Goal: Task Accomplishment & Management: Use online tool/utility

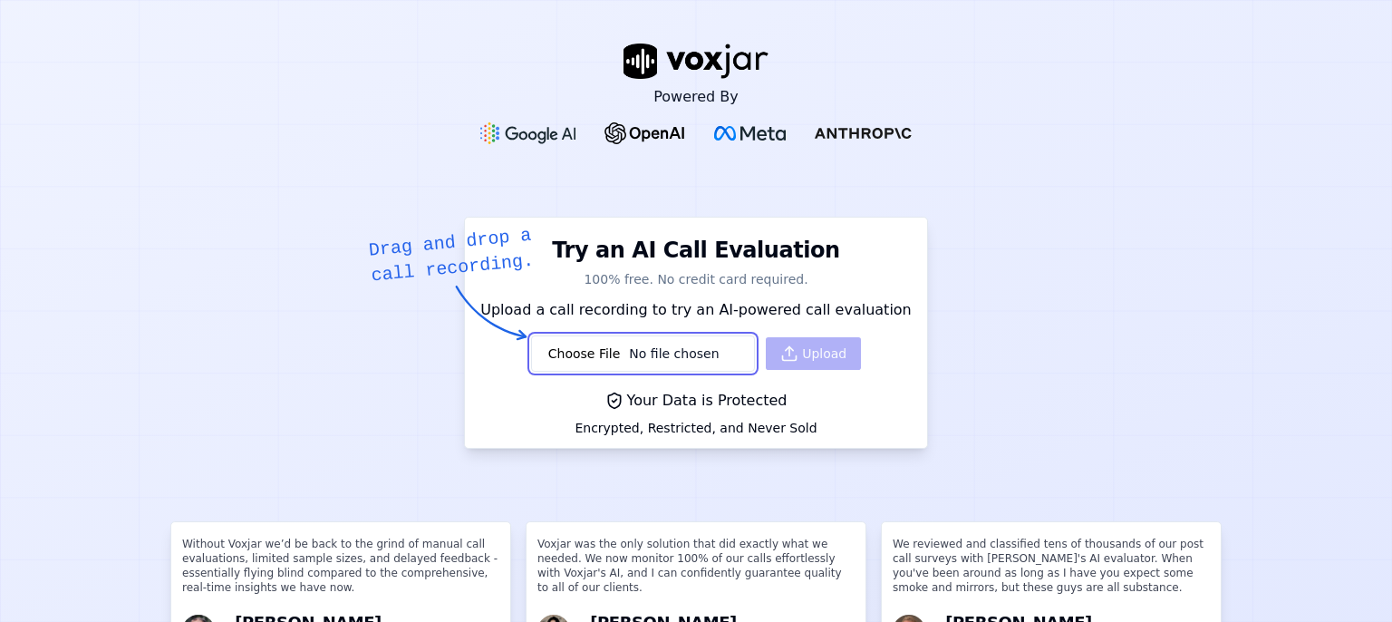
click at [600, 354] on input "file" at bounding box center [643, 353] width 224 height 36
type input "C:\fakepath\Call (online-audio-converter.com).mp3"
click at [798, 354] on button "Upload" at bounding box center [813, 353] width 95 height 33
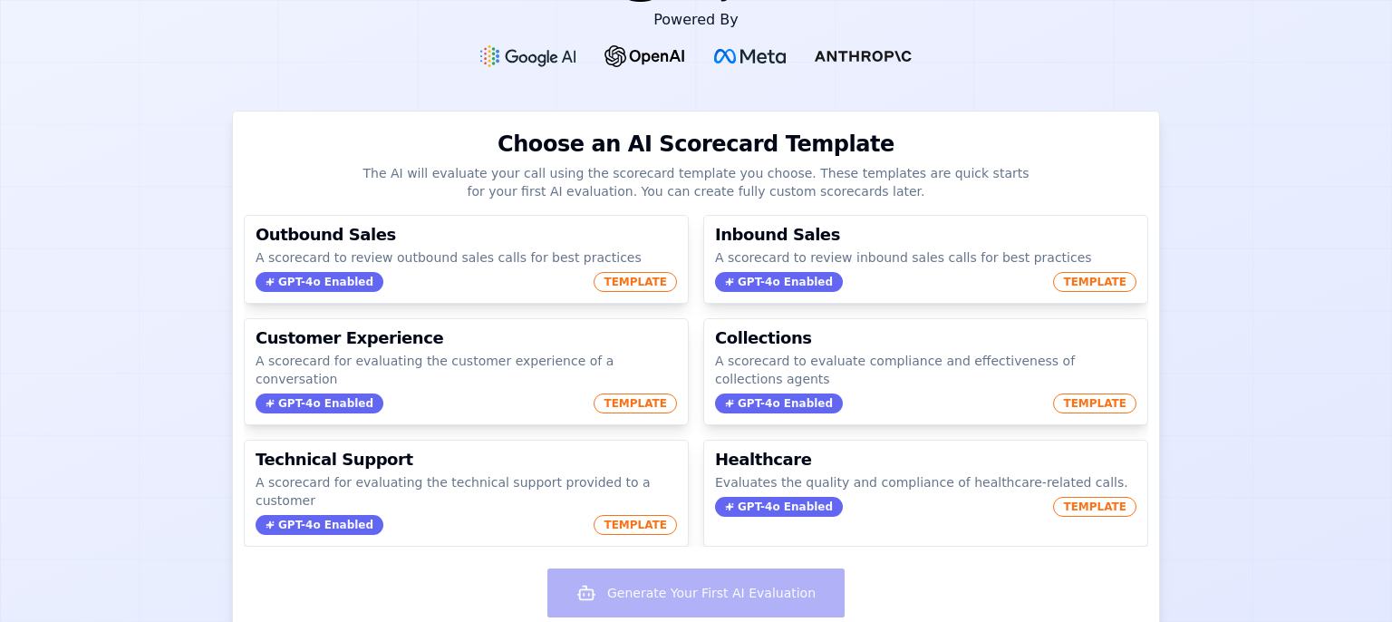
scroll to position [117, 0]
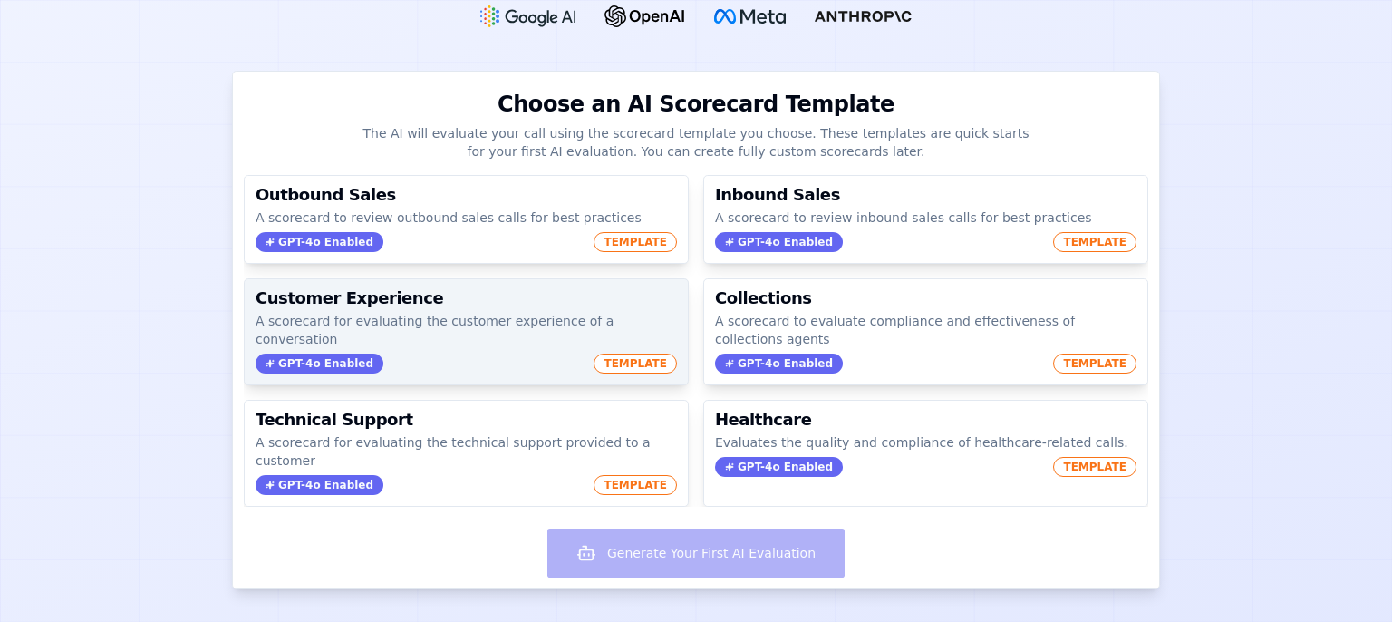
click at [375, 324] on p "A scorecard for evaluating the customer experience of a conversation" at bounding box center [466, 330] width 421 height 36
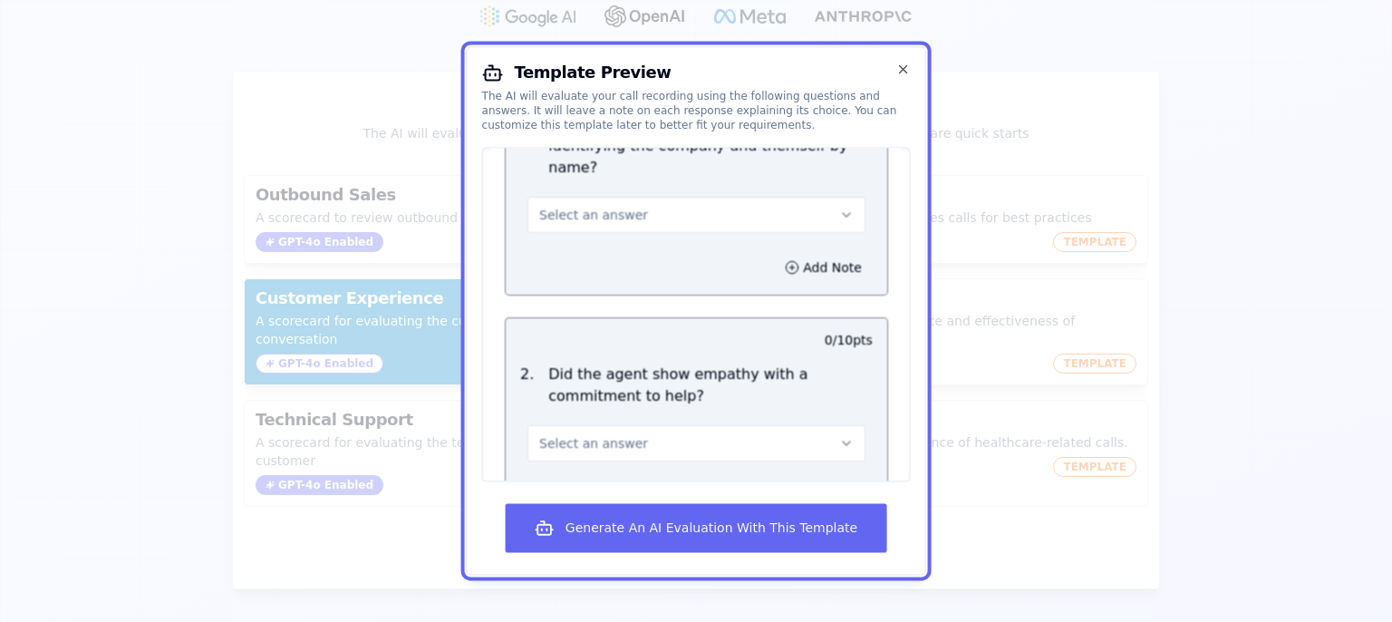
scroll to position [469, 0]
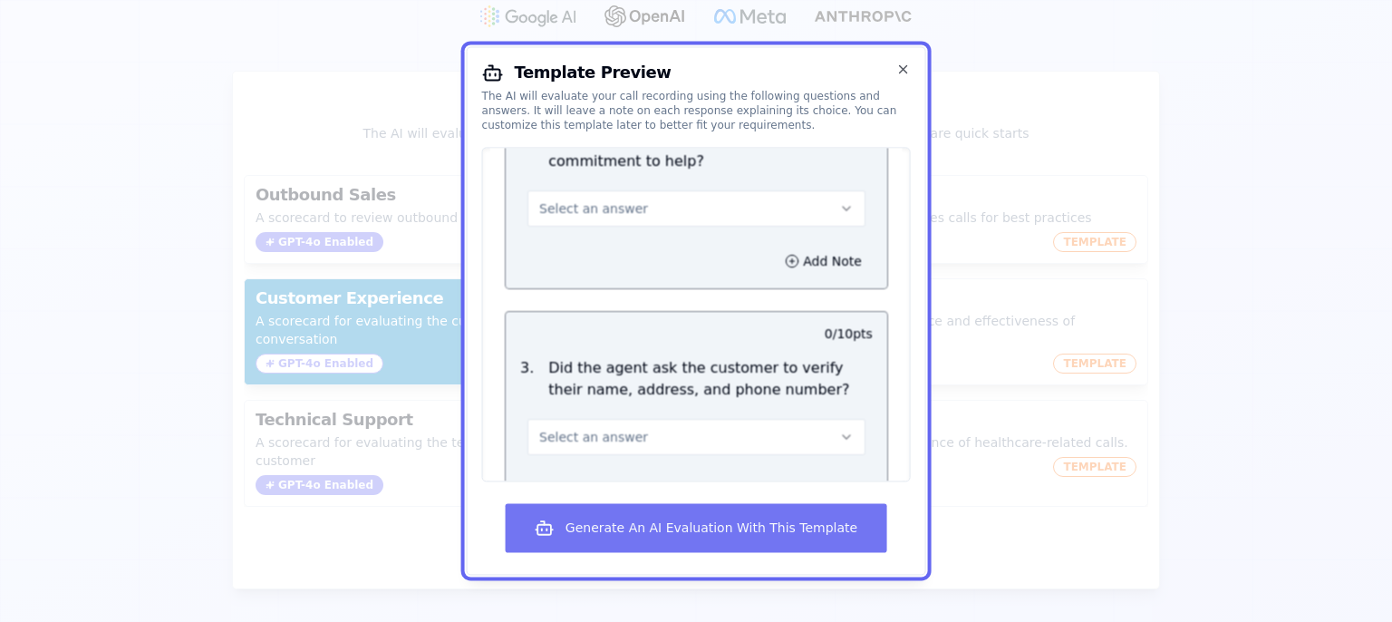
click at [698, 535] on button "Generate An AI Evaluation With This Template" at bounding box center [696, 528] width 381 height 49
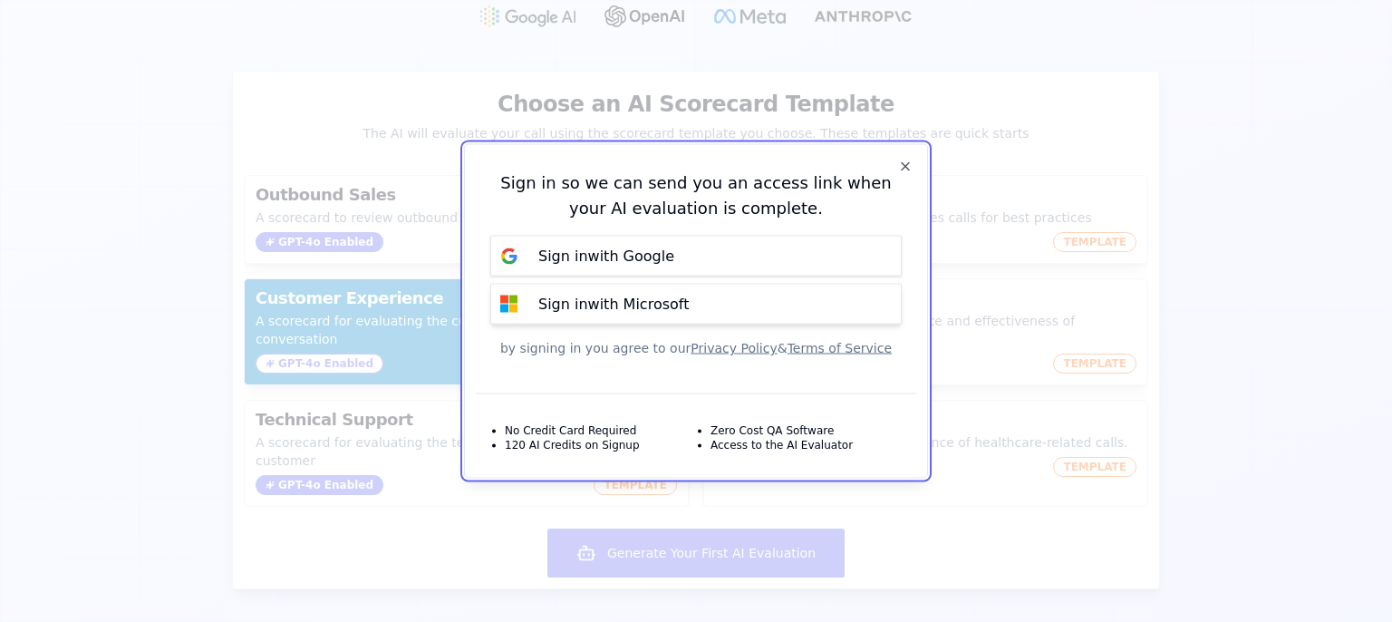
click at [633, 305] on p "Sign in with Microsoft" at bounding box center [613, 304] width 150 height 22
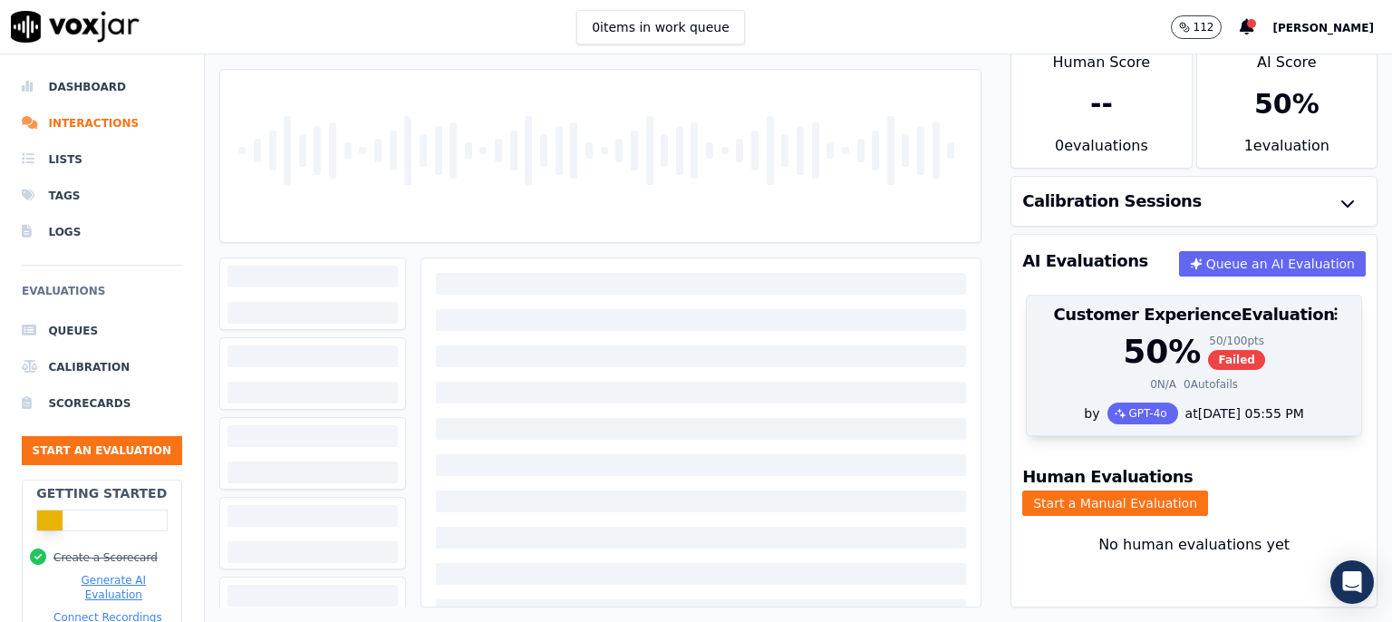
scroll to position [58, 0]
click at [1075, 300] on div at bounding box center [1194, 313] width 334 height 36
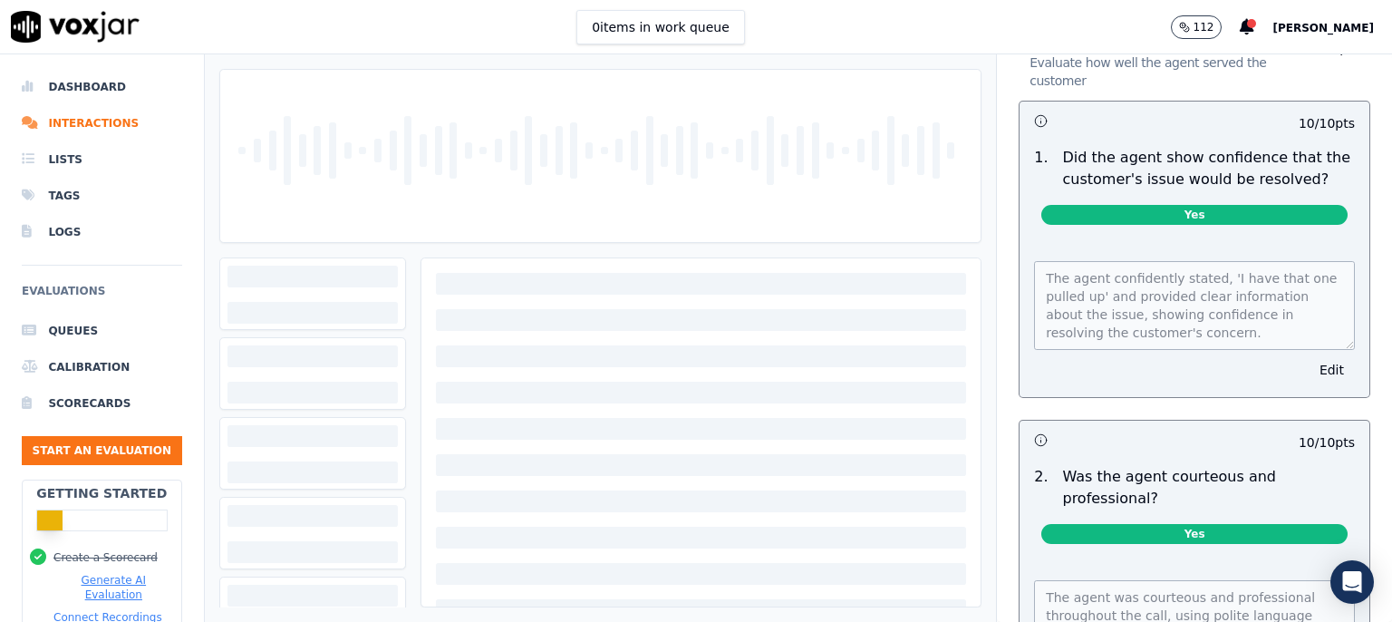
scroll to position [1157, 0]
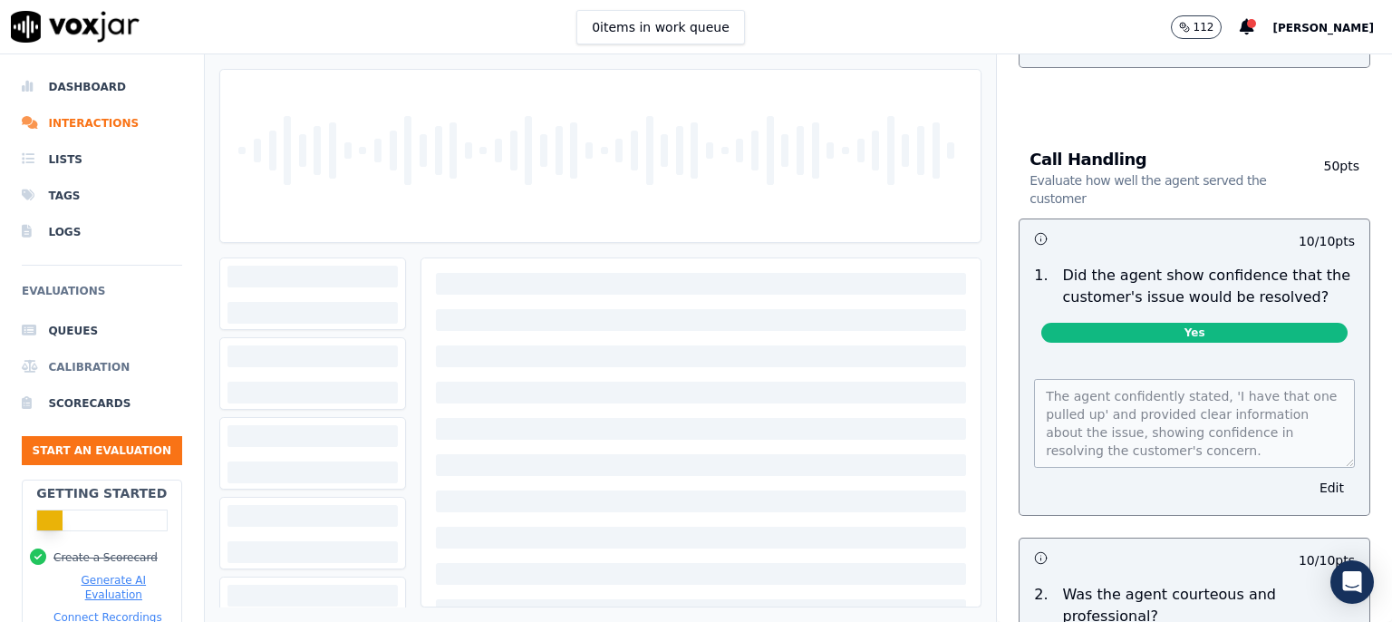
click at [96, 369] on li "Calibration" at bounding box center [102, 367] width 160 height 36
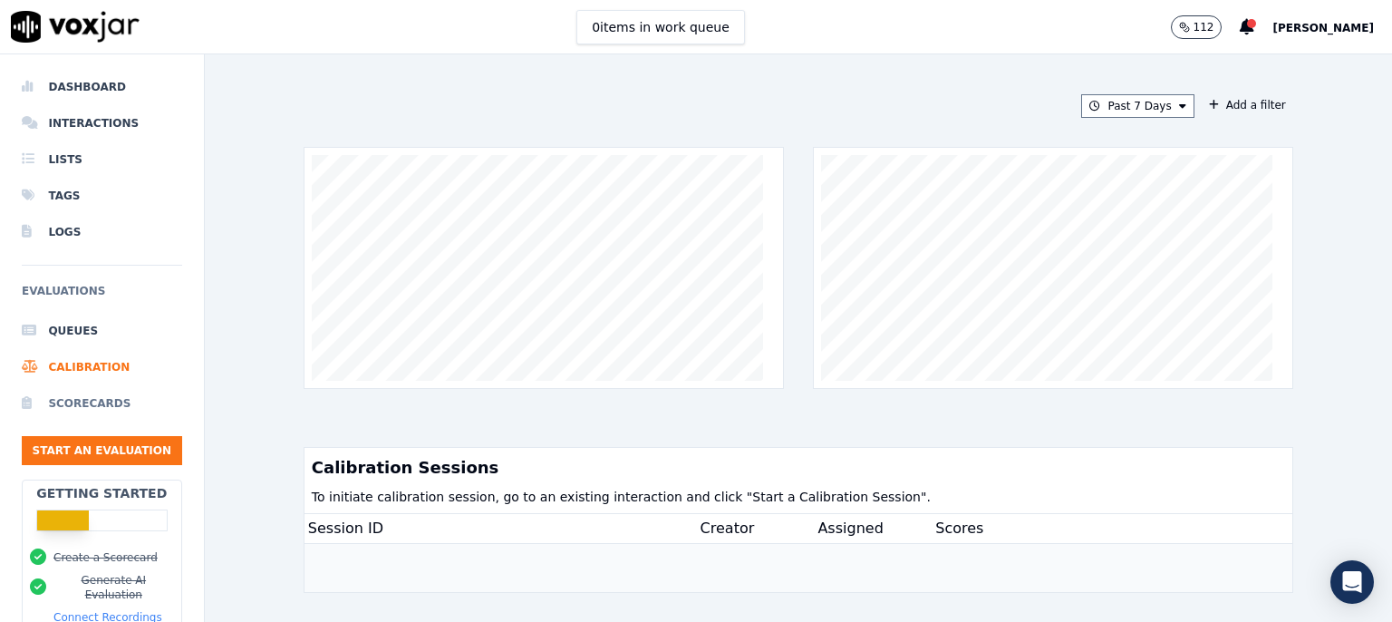
click at [100, 397] on li "Scorecards" at bounding box center [102, 403] width 160 height 36
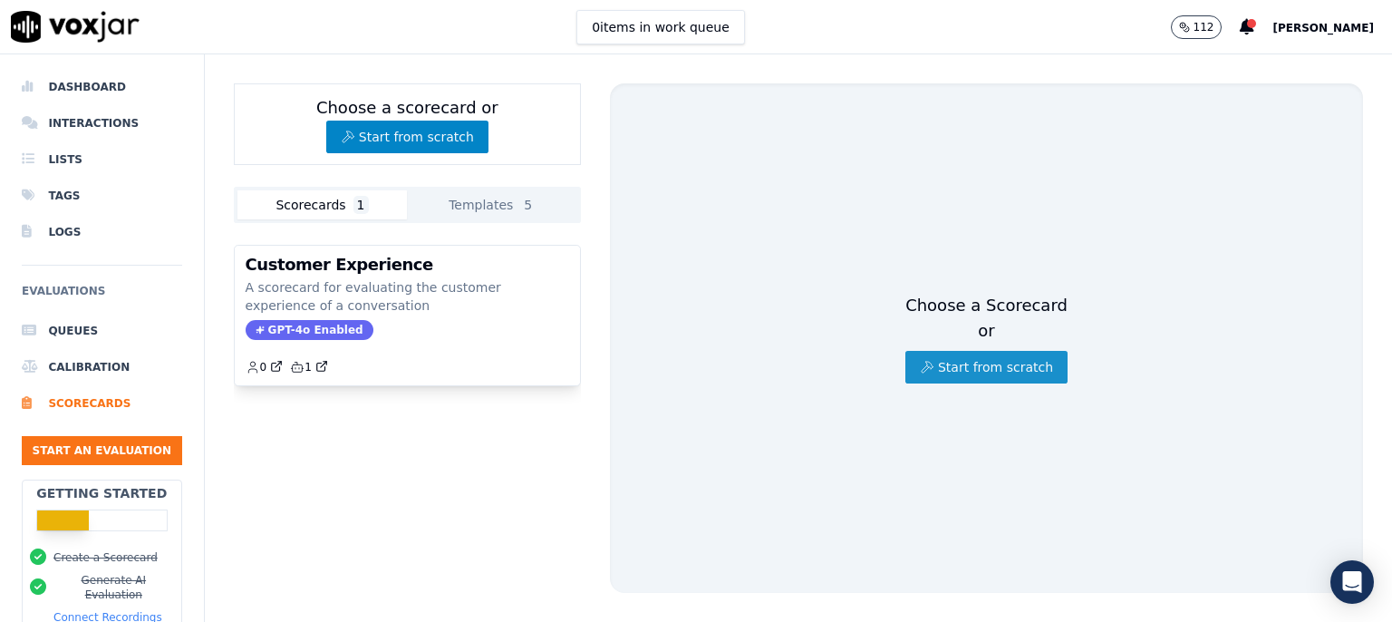
click at [970, 357] on button "Start from scratch" at bounding box center [986, 367] width 162 height 33
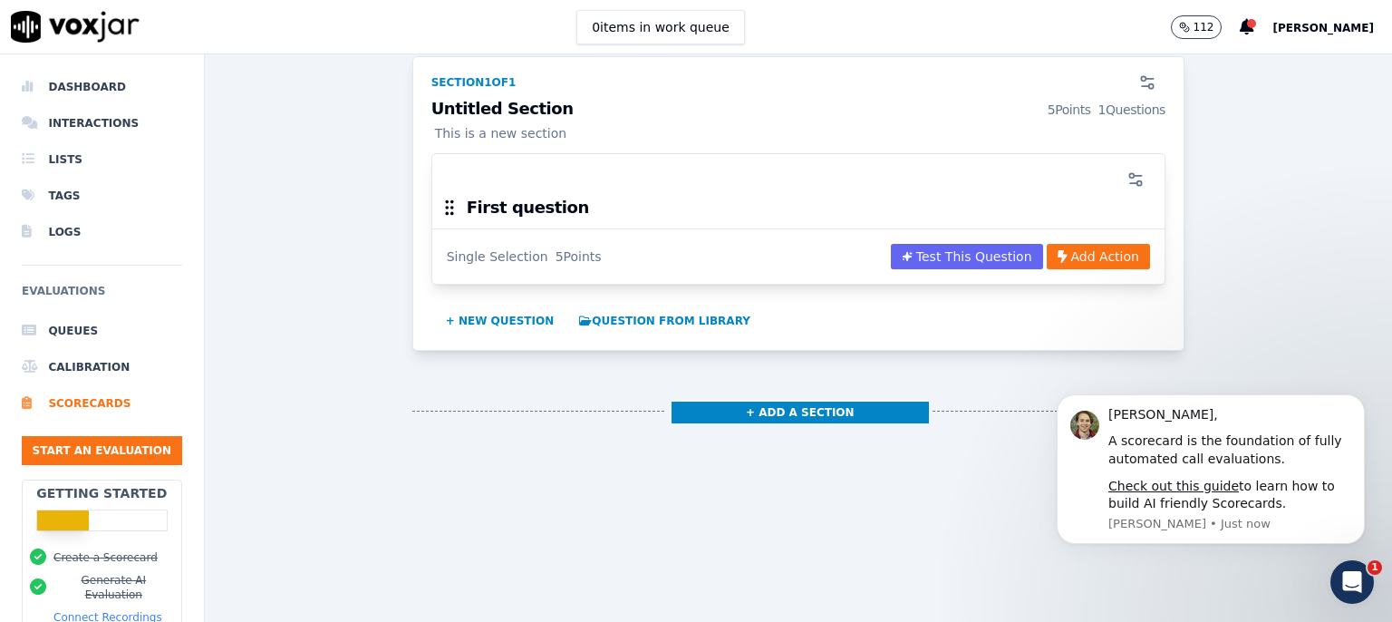
scroll to position [311, 0]
click at [504, 199] on h3 "First question" at bounding box center [528, 207] width 122 height 16
click at [553, 198] on div "First question" at bounding box center [798, 213] width 732 height 31
click at [469, 247] on div "Single Selection" at bounding box center [498, 256] width 102 height 18
click at [517, 124] on p "This is a new section" at bounding box center [798, 133] width 734 height 18
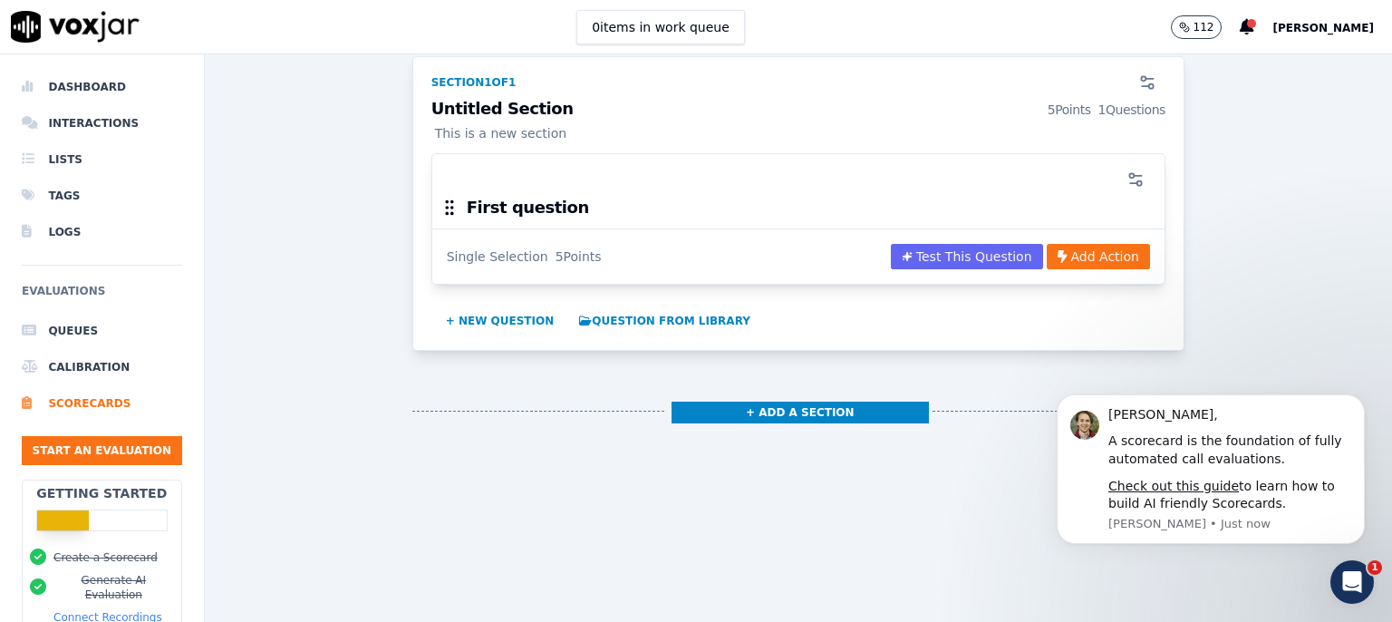
click at [447, 198] on icon at bounding box center [450, 208] width 20 height 20
click at [467, 199] on h3 "First question" at bounding box center [528, 207] width 122 height 16
drag, startPoint x: 463, startPoint y: 164, endPoint x: 498, endPoint y: 163, distance: 35.4
click at [467, 199] on h3 "First question" at bounding box center [528, 207] width 122 height 16
click at [550, 199] on h3 "First question" at bounding box center [528, 207] width 122 height 16
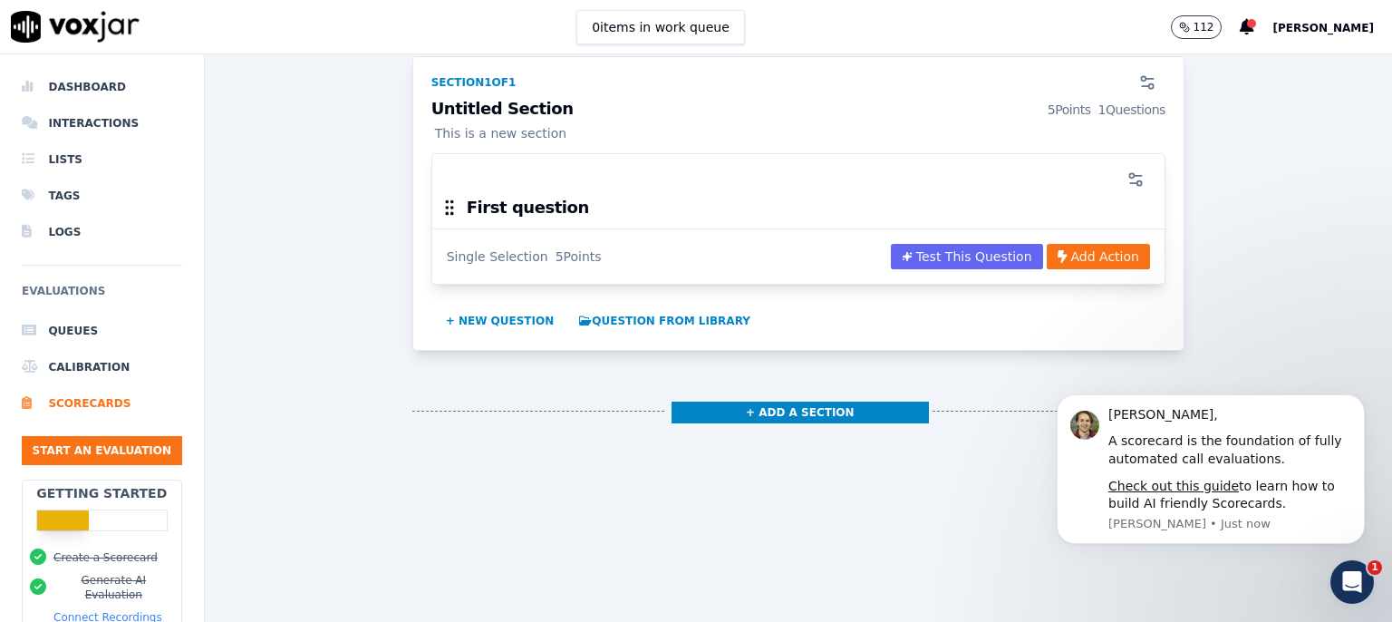
click at [513, 247] on div "Single Selection" at bounding box center [498, 256] width 102 height 18
click at [587, 228] on div "Single Selection 5 Points Test This Question Add Action" at bounding box center [798, 255] width 732 height 55
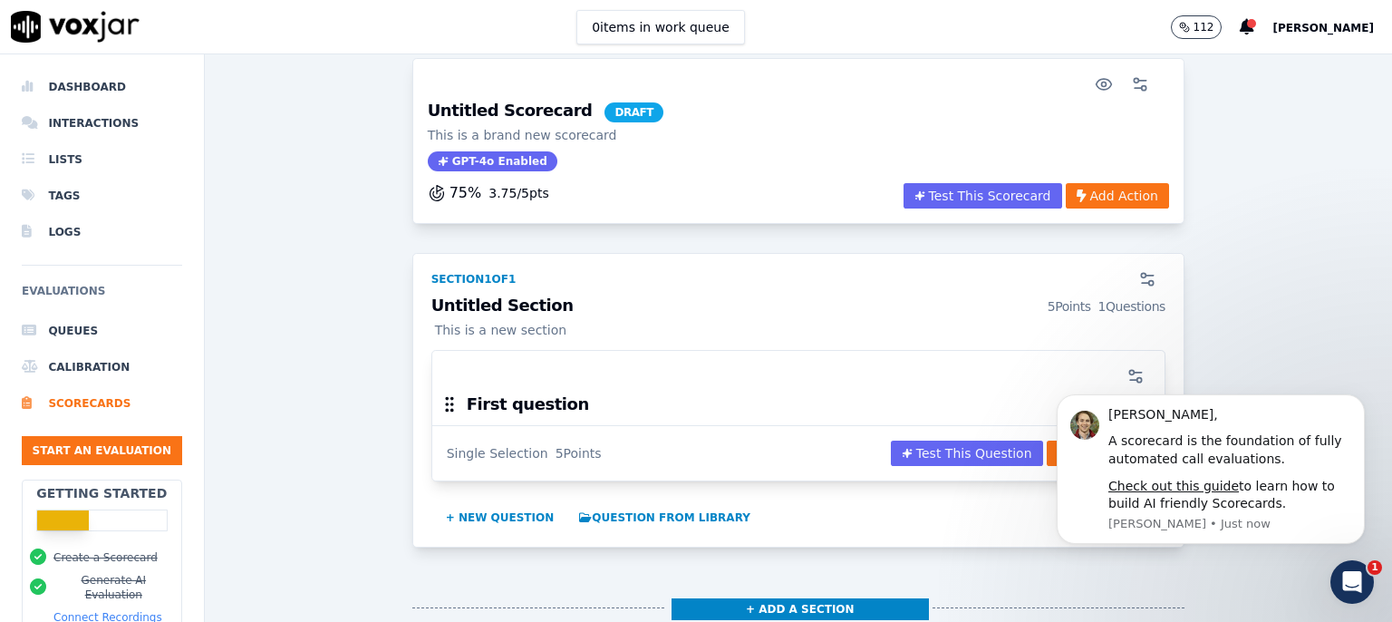
scroll to position [0, 0]
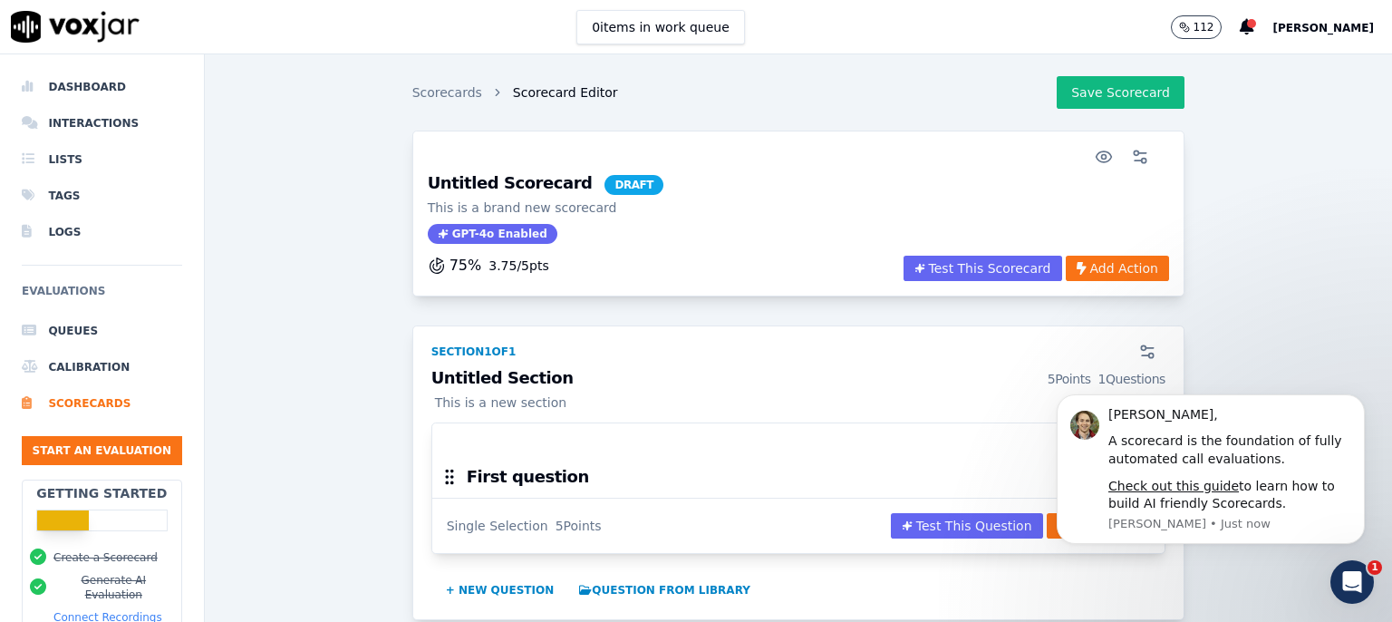
click at [469, 382] on h3 "Untitled Section 5 Points 1 Questions" at bounding box center [798, 379] width 734 height 18
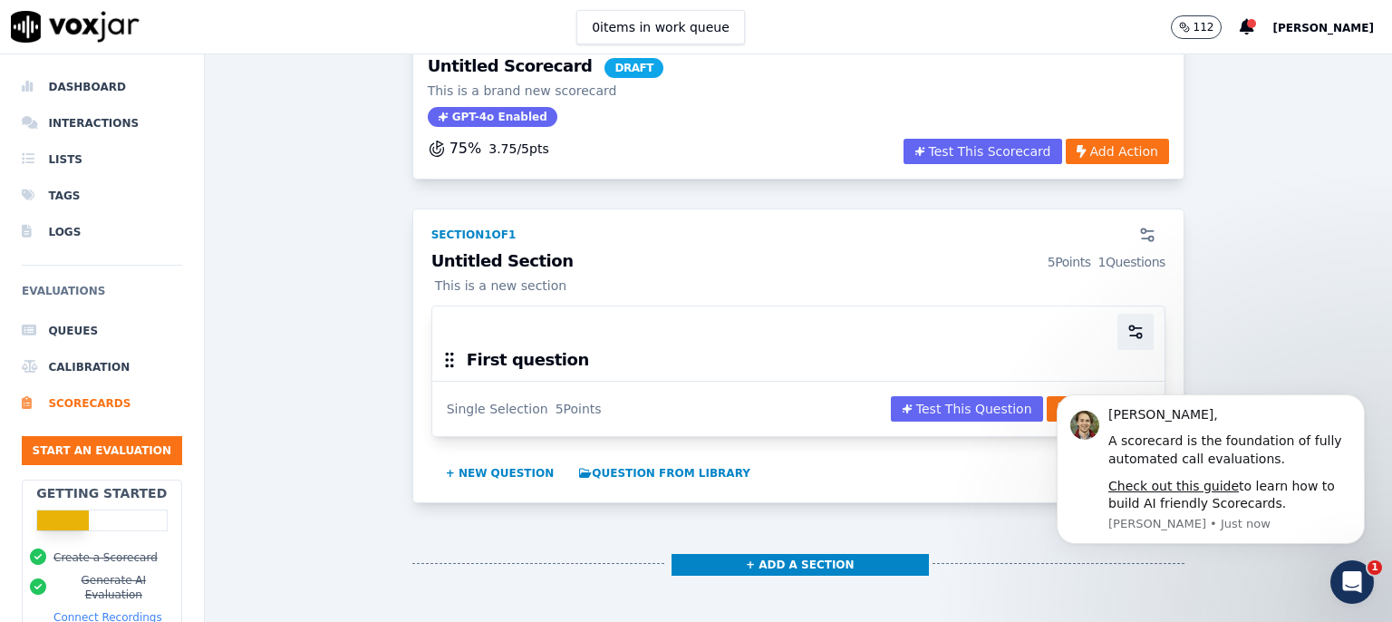
click at [1127, 335] on icon "button" at bounding box center [1136, 332] width 18 height 18
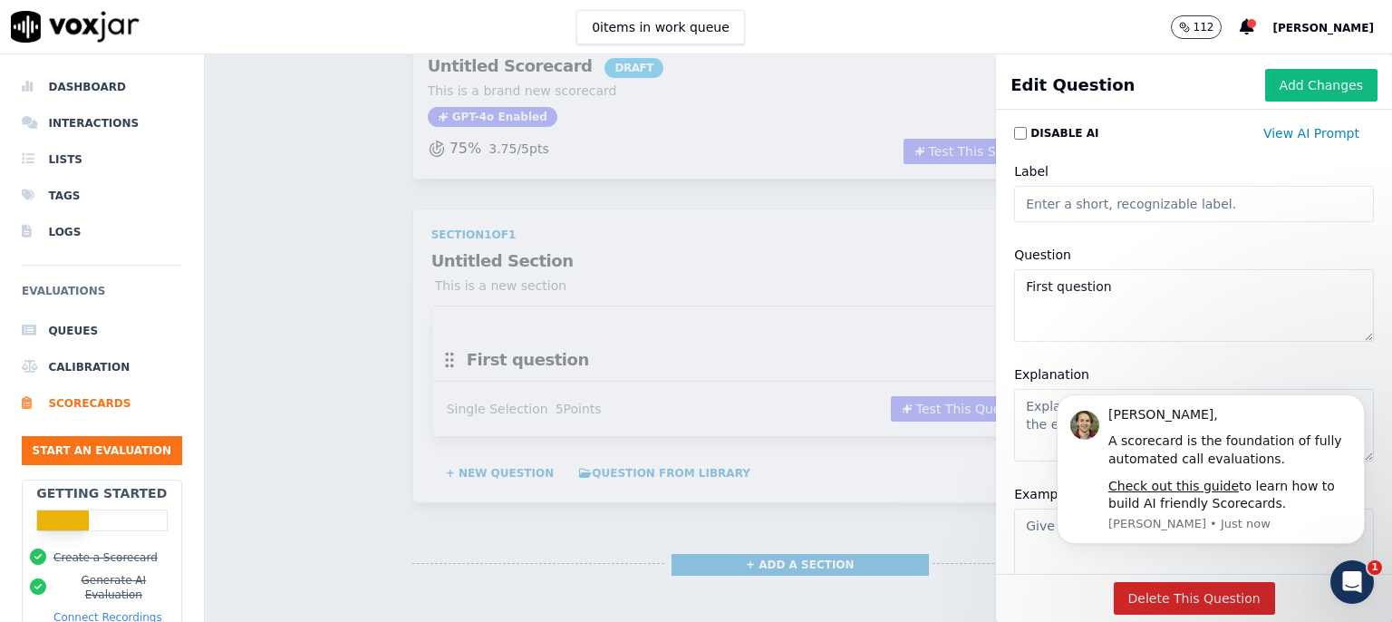
click at [1027, 316] on textarea "First question" at bounding box center [1194, 305] width 360 height 73
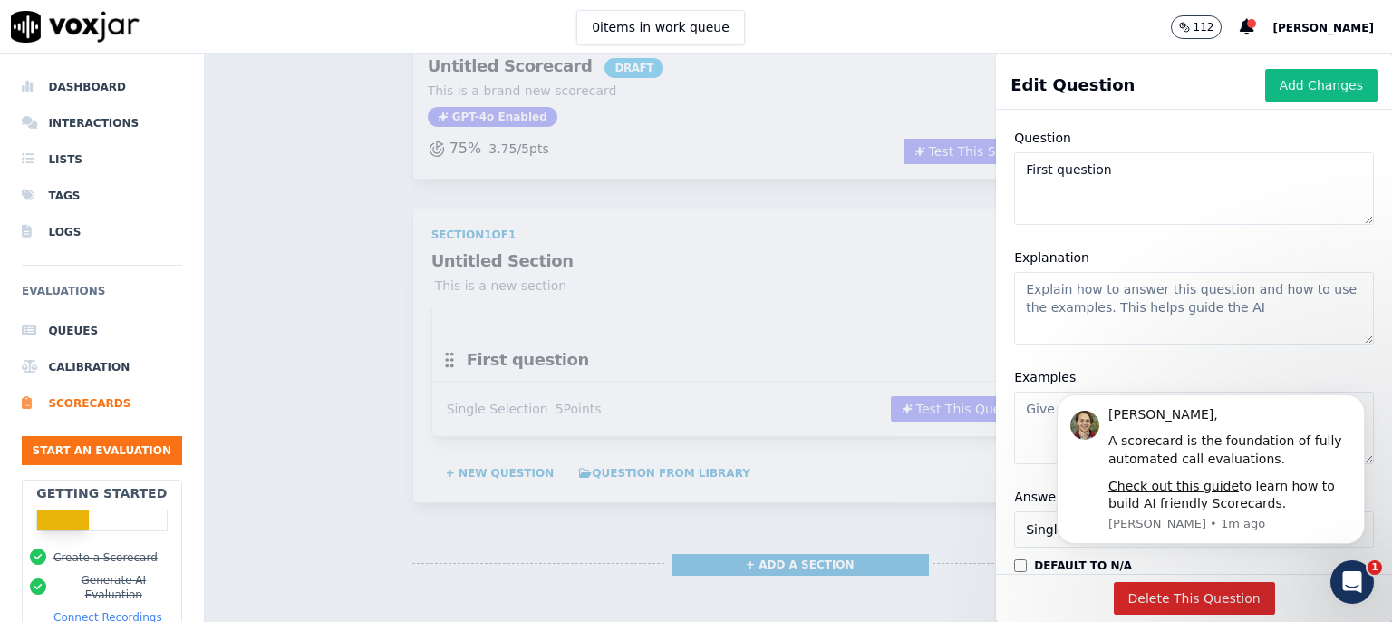
drag, startPoint x: 1098, startPoint y: 168, endPoint x: 1003, endPoint y: 173, distance: 95.3
click at [1014, 173] on textarea "First question" at bounding box center [1194, 188] width 360 height 73
paste textarea "Agent confirms: 'Before we end, is there anything else I can do for you?"
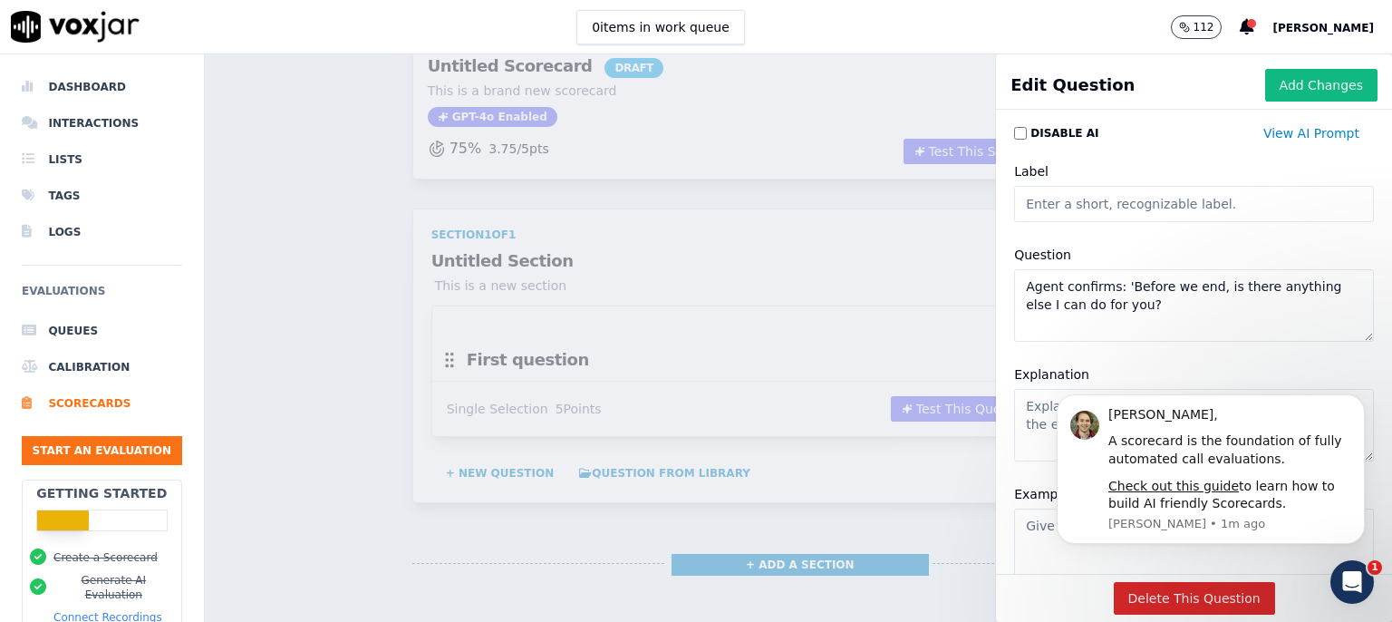
scroll to position [0, 0]
type textarea "Agent confirms: 'Before we end, is there anything else I can do for you?"
click at [1060, 211] on input "Label" at bounding box center [1194, 204] width 360 height 36
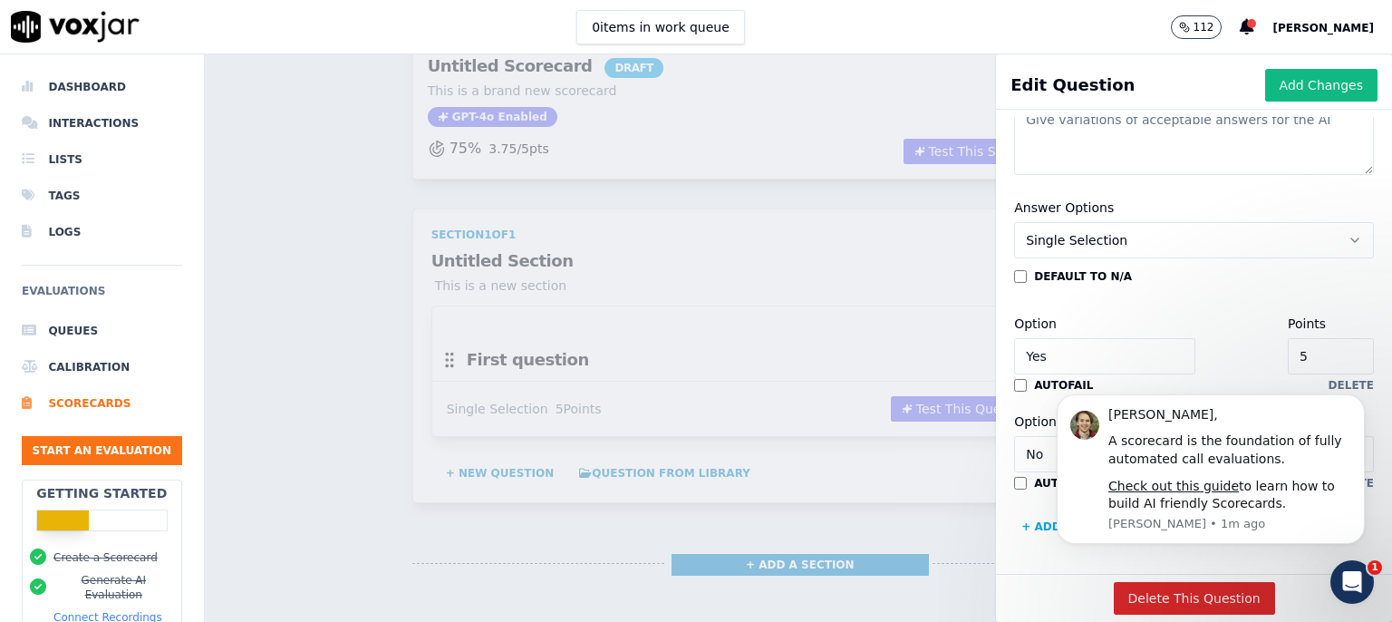
scroll to position [467, 0]
type input "Follow up"
click at [1356, 398] on icon "Dismiss notification" at bounding box center [1360, 399] width 10 height 10
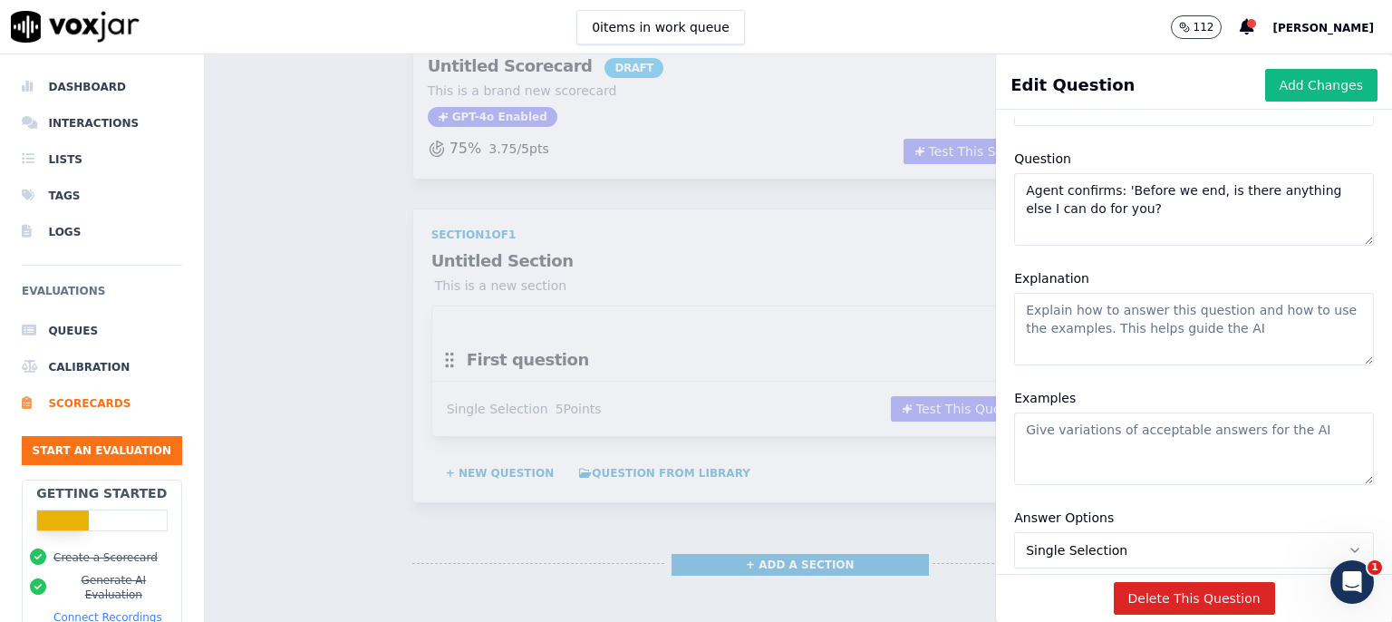
scroll to position [0, 0]
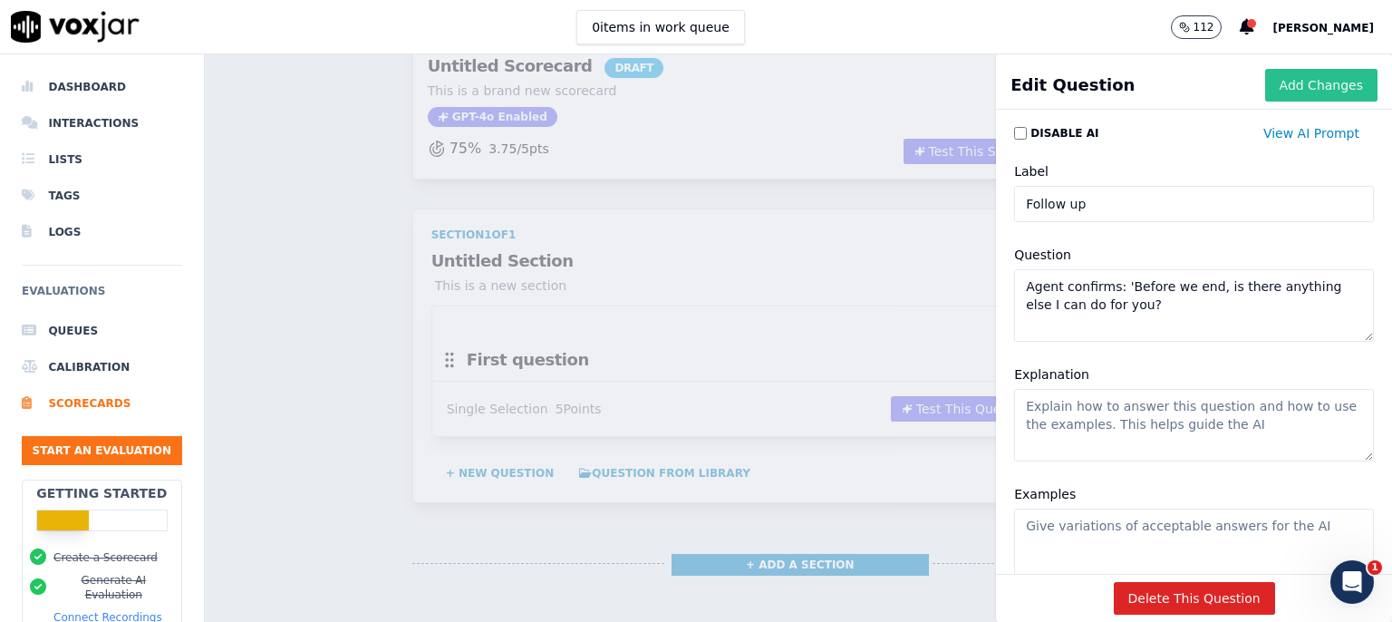
click at [1276, 100] on button "Add Changes" at bounding box center [1321, 85] width 112 height 33
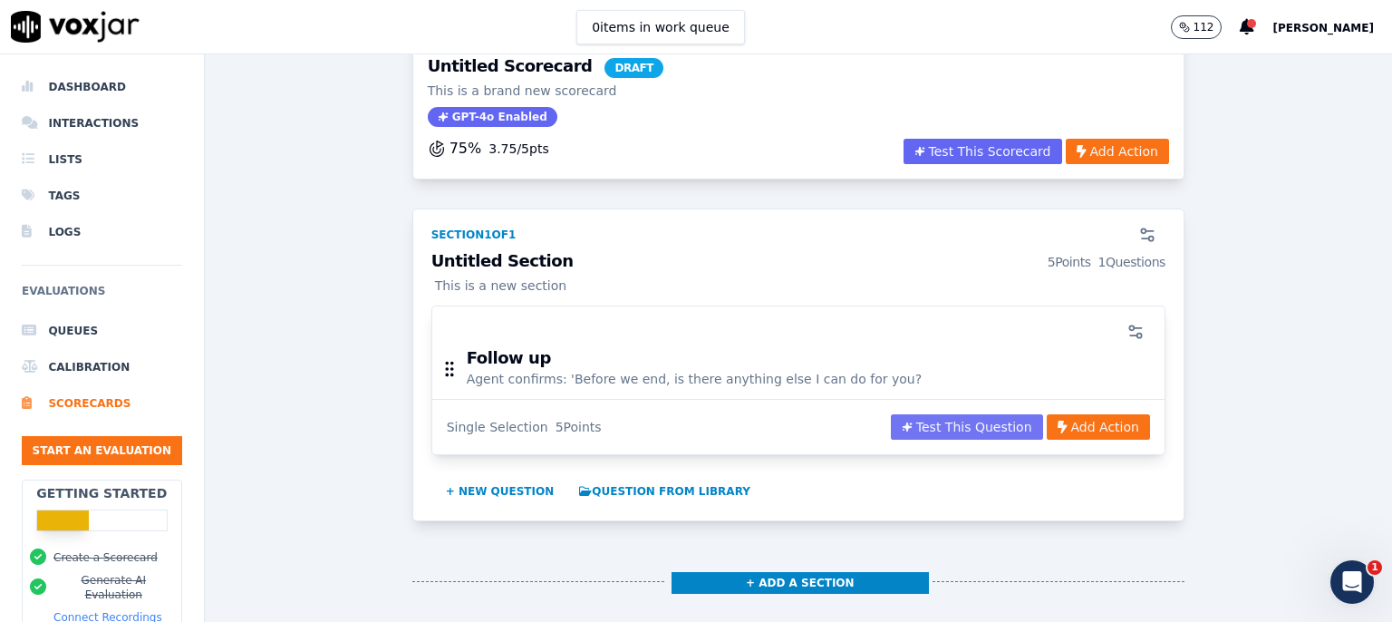
click at [944, 430] on button "Test This Question" at bounding box center [967, 426] width 152 height 25
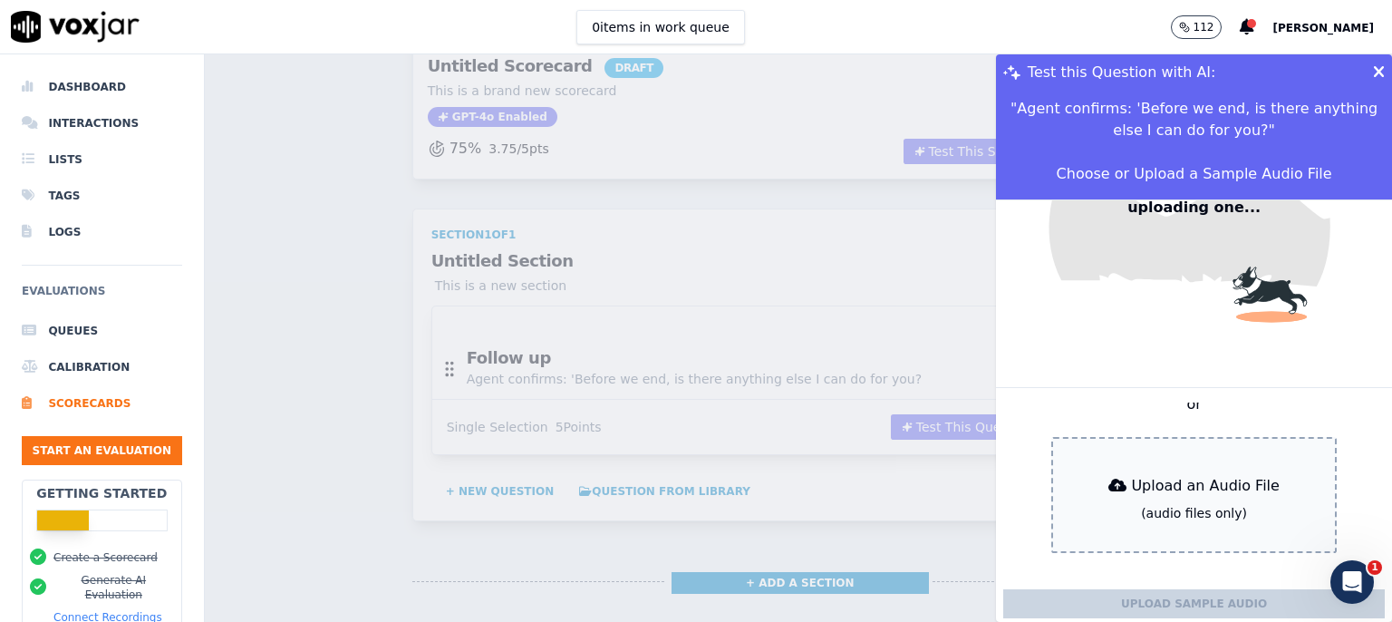
scroll to position [141, 0]
click at [1185, 464] on div "Upload an Audio File" at bounding box center [1194, 482] width 186 height 36
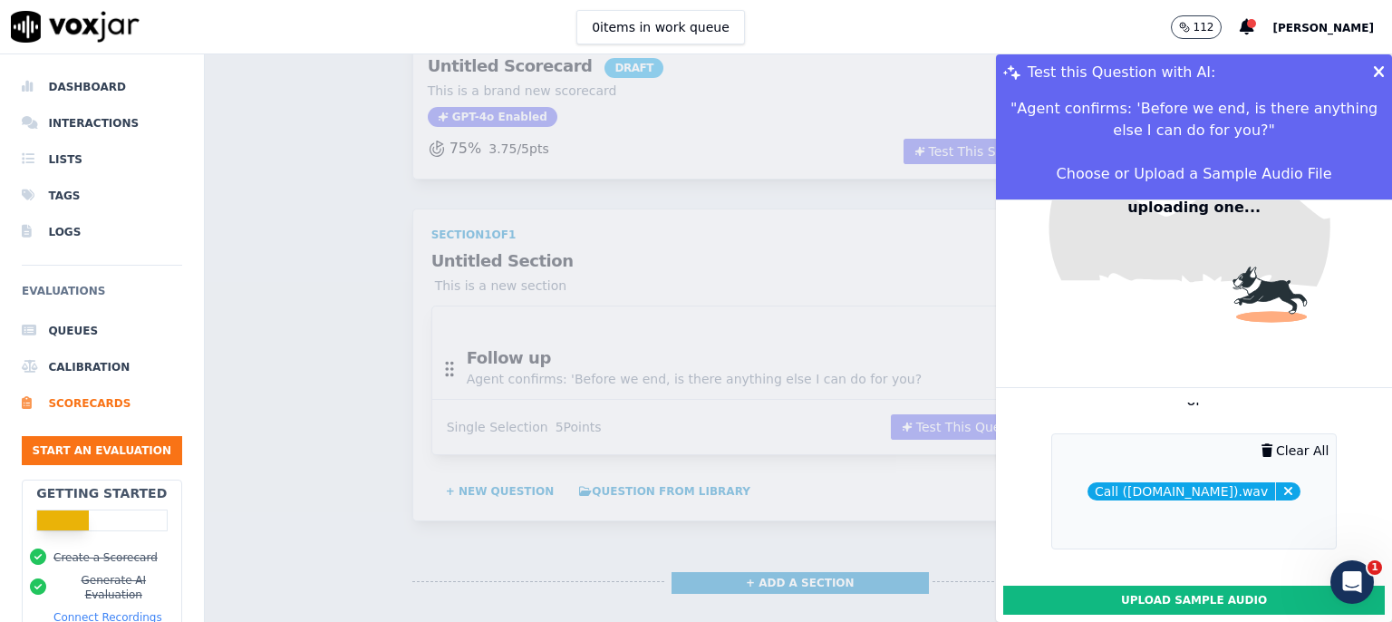
type input "Call ([DOMAIN_NAME]).wav"
click at [1179, 585] on button "Upload Sample Audio" at bounding box center [1194, 599] width 382 height 29
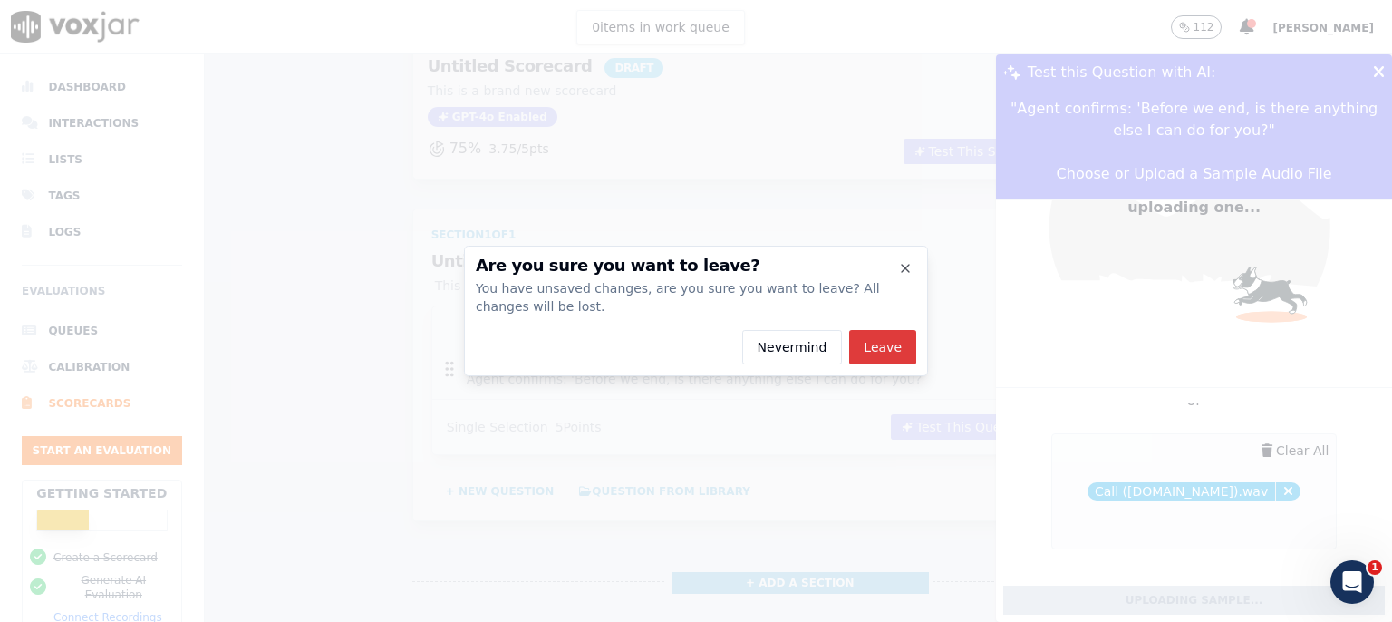
click at [891, 353] on button "Leave" at bounding box center [882, 347] width 67 height 34
click at [904, 345] on button "Leave" at bounding box center [882, 347] width 67 height 34
click at [891, 352] on button "Leave" at bounding box center [882, 347] width 67 height 34
click at [795, 363] on button "Nevermind" at bounding box center [792, 347] width 101 height 34
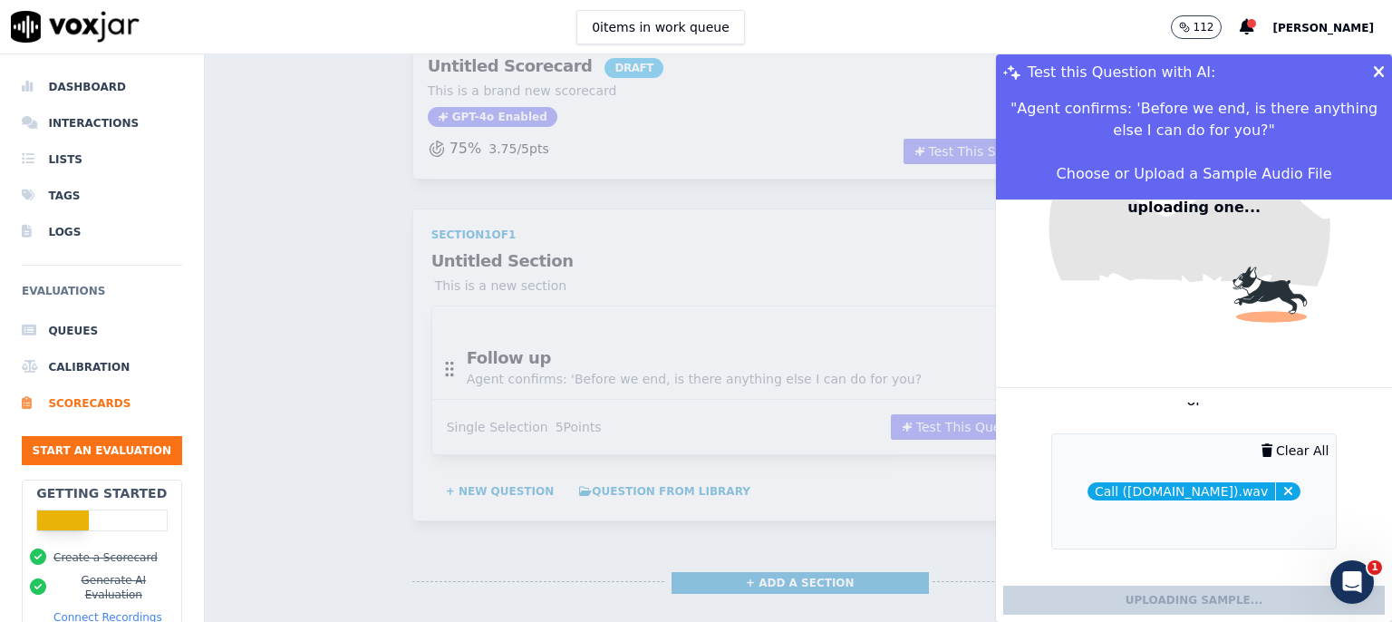
click at [1373, 72] on icon at bounding box center [1379, 72] width 12 height 16
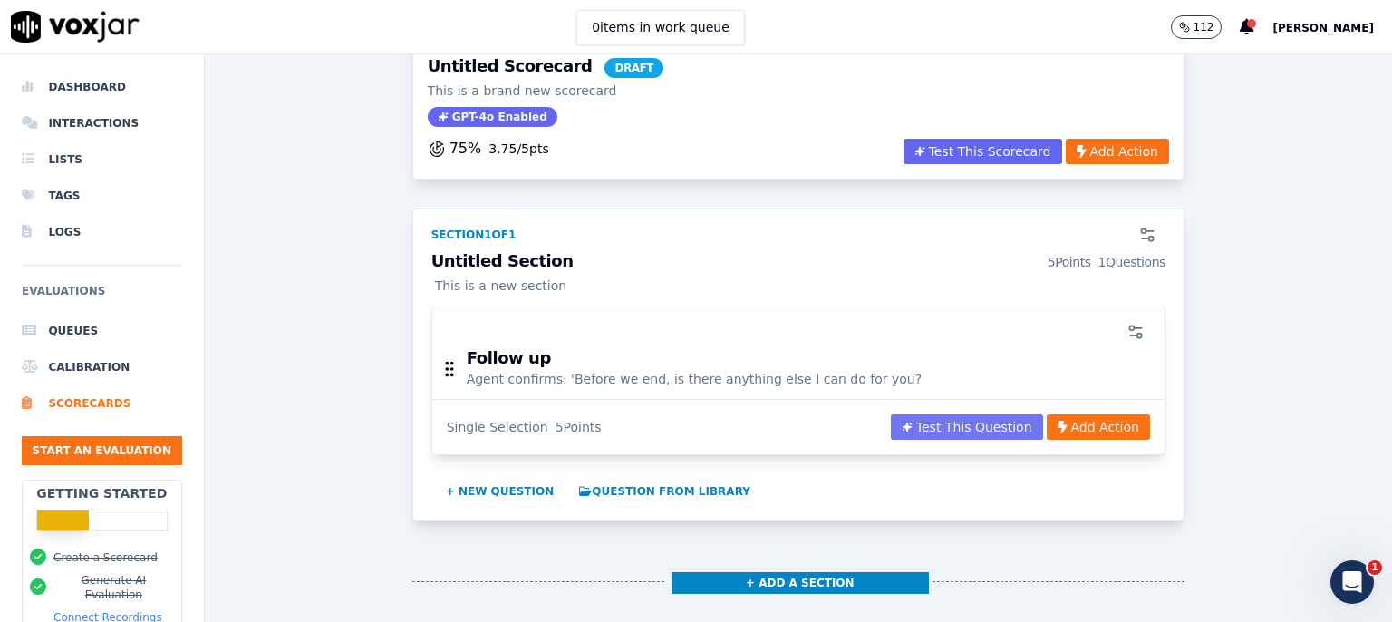
click at [952, 433] on button "Test This Question" at bounding box center [967, 426] width 152 height 25
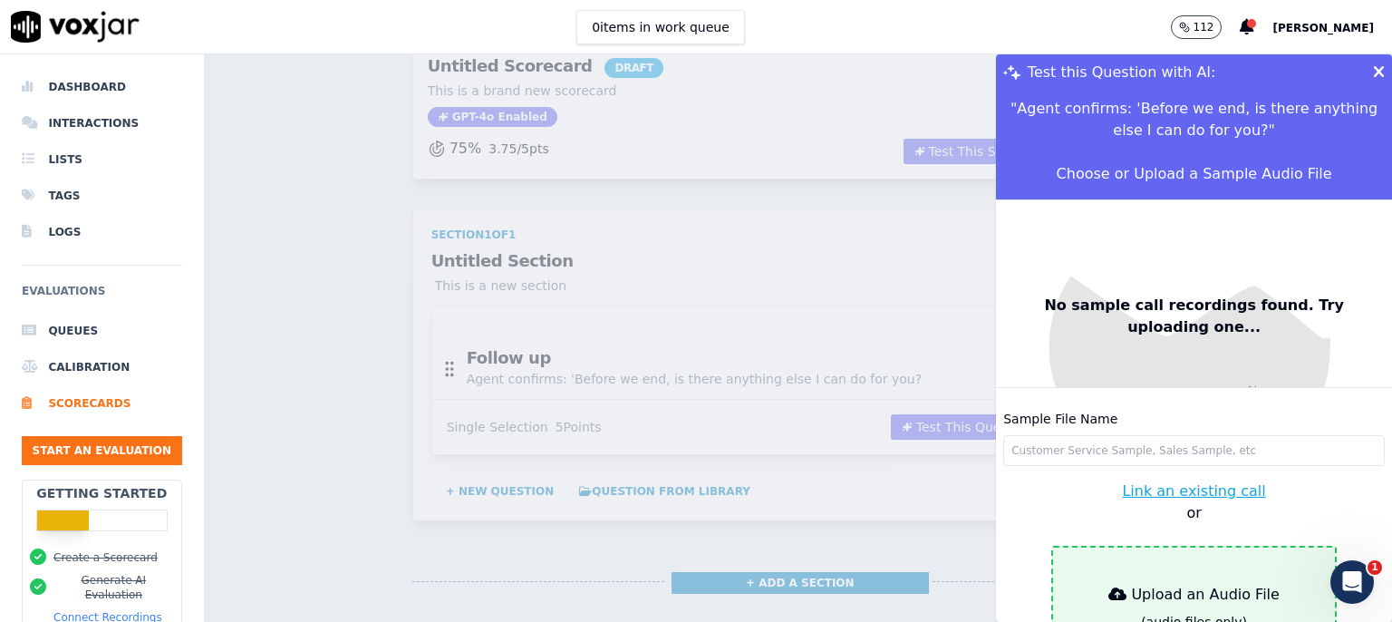
click at [1146, 546] on button "Upload an Audio File (audio files only)" at bounding box center [1194, 604] width 286 height 116
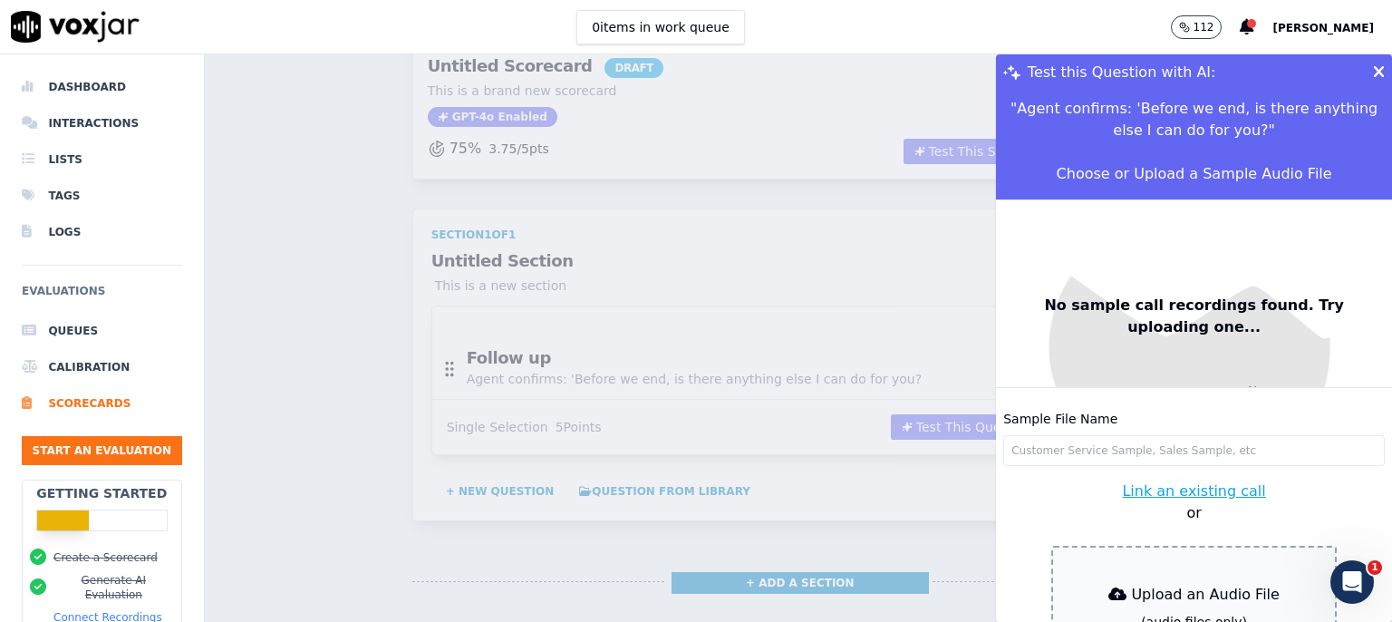
type input "Call ([DOMAIN_NAME]).wav"
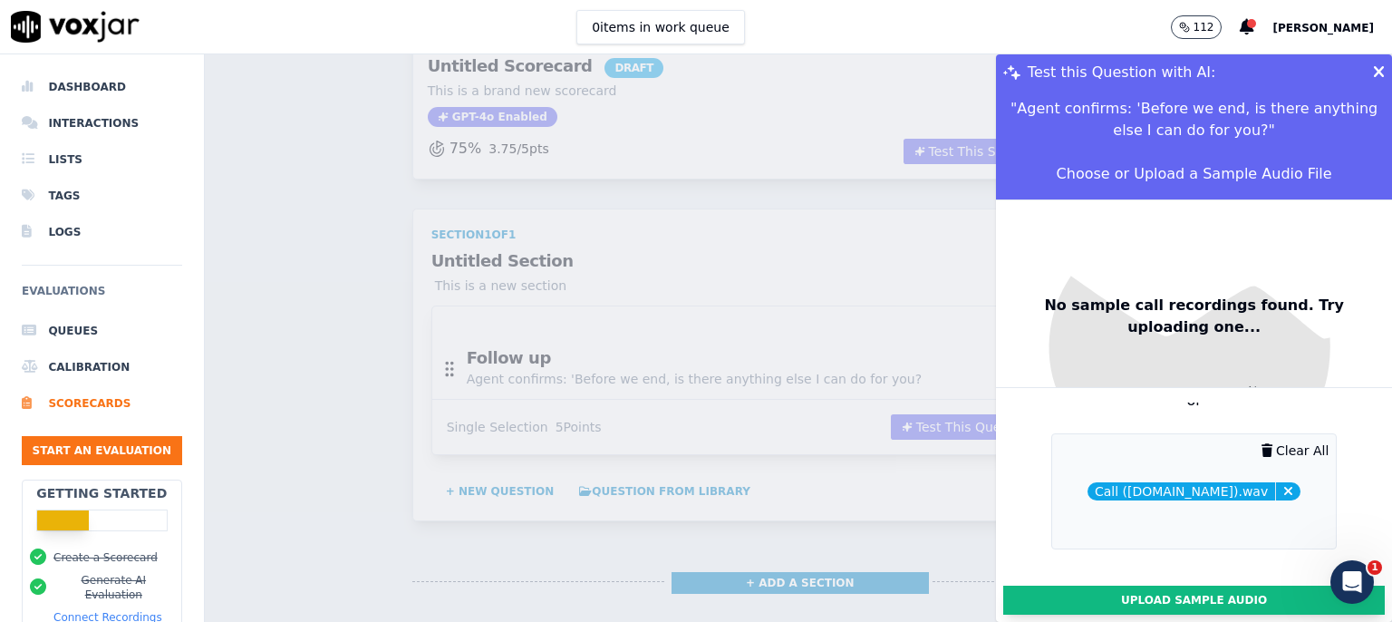
click at [1189, 585] on button "Upload Sample Audio" at bounding box center [1194, 599] width 382 height 29
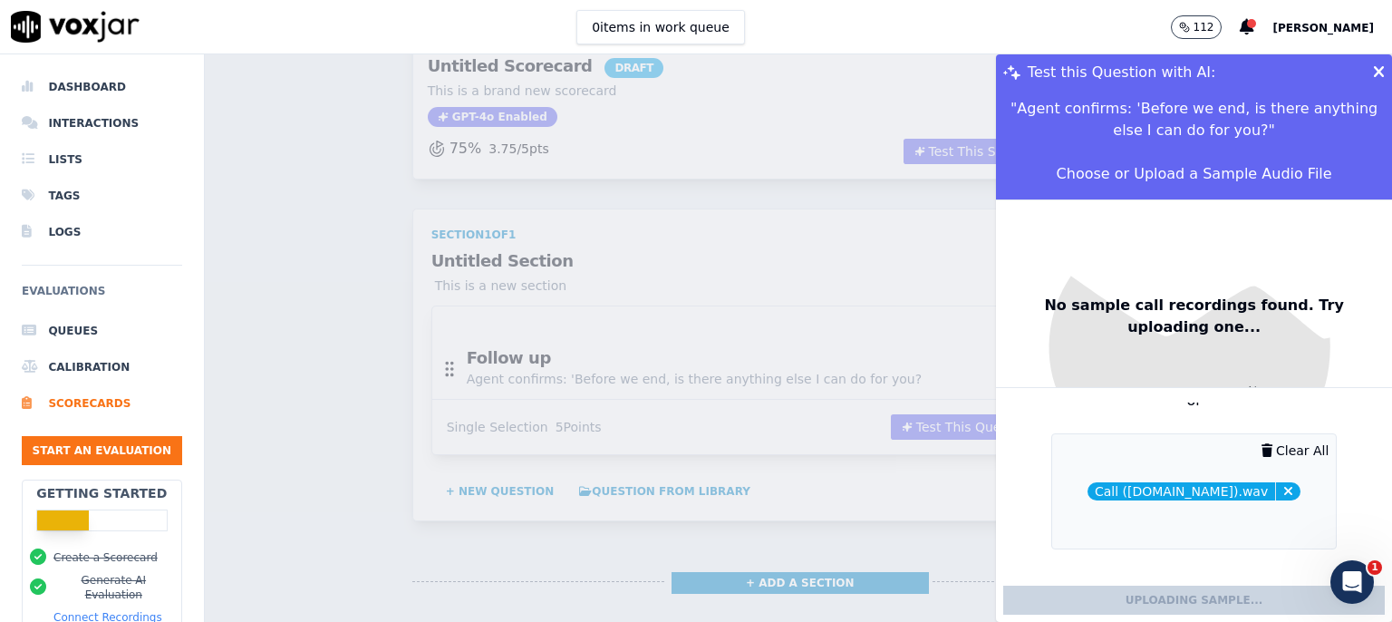
scroll to position [0, 0]
click at [825, 467] on div "Test this Question with AI: " Agent confirms: 'Before we end, is there anything…" at bounding box center [798, 337] width 1187 height 567
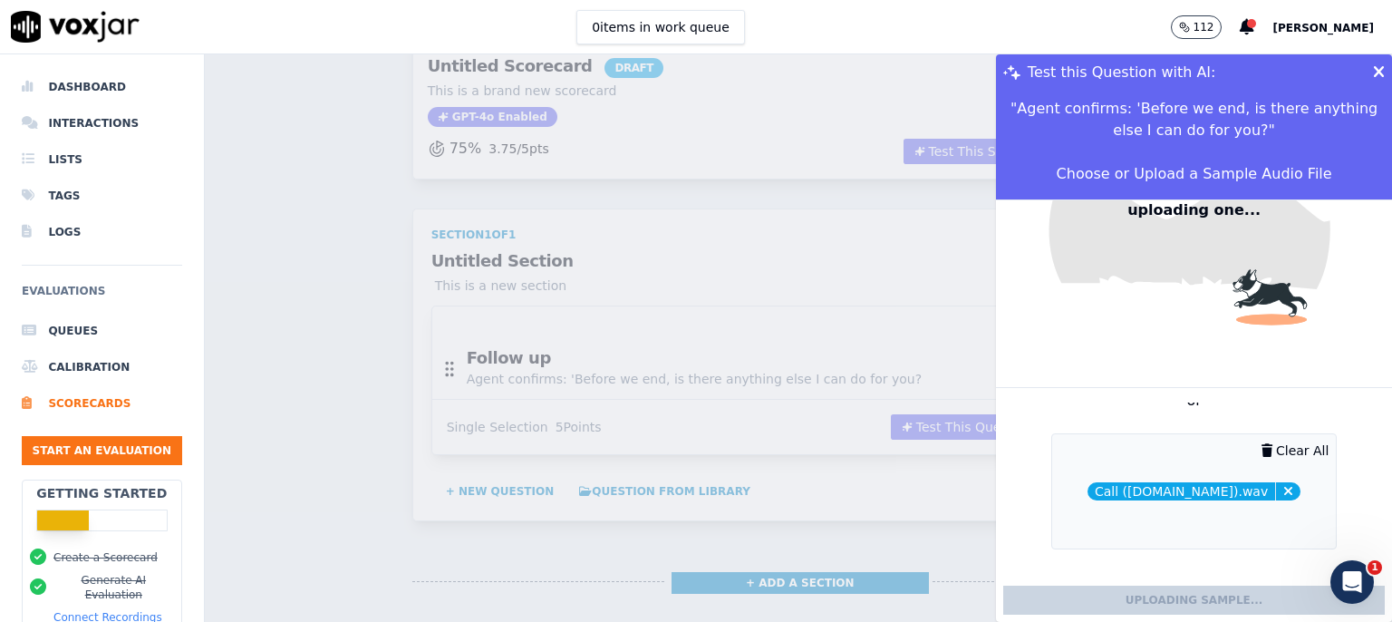
scroll to position [146, 0]
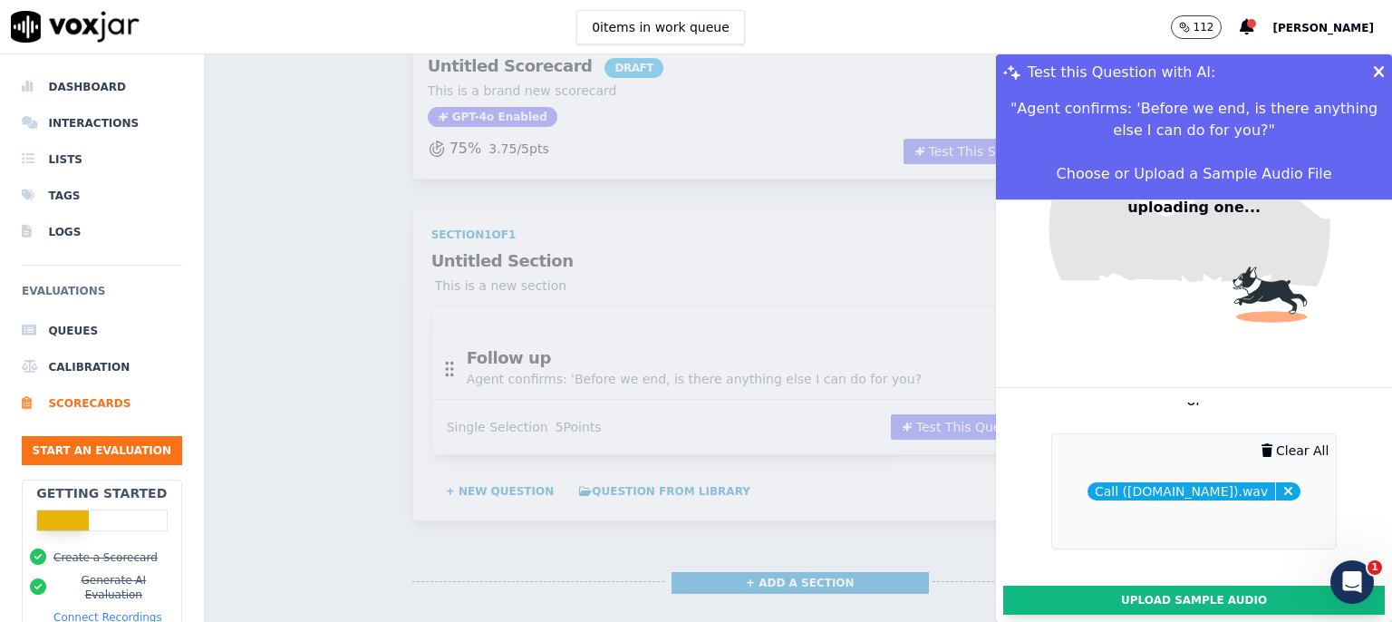
click at [1075, 585] on button "Upload Sample Audio" at bounding box center [1194, 599] width 382 height 29
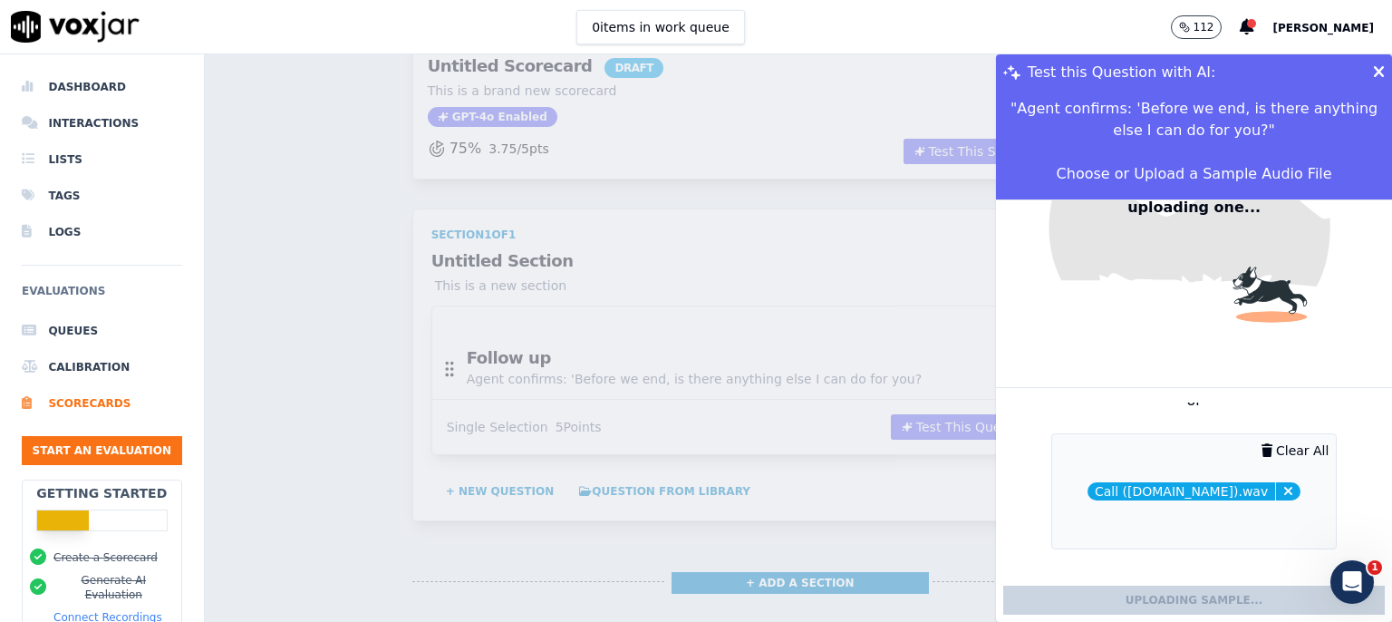
click at [1373, 65] on icon at bounding box center [1379, 72] width 12 height 16
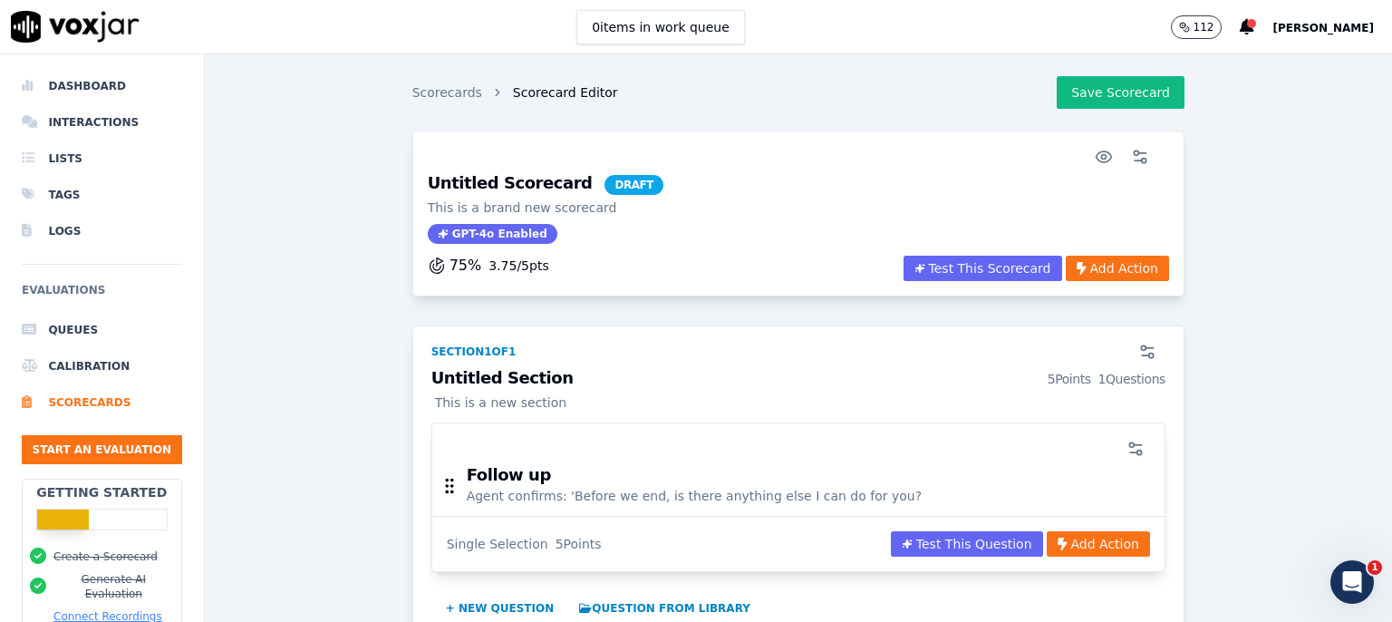
scroll to position [0, 0]
click at [121, 92] on li "Dashboard" at bounding box center [102, 87] width 160 height 36
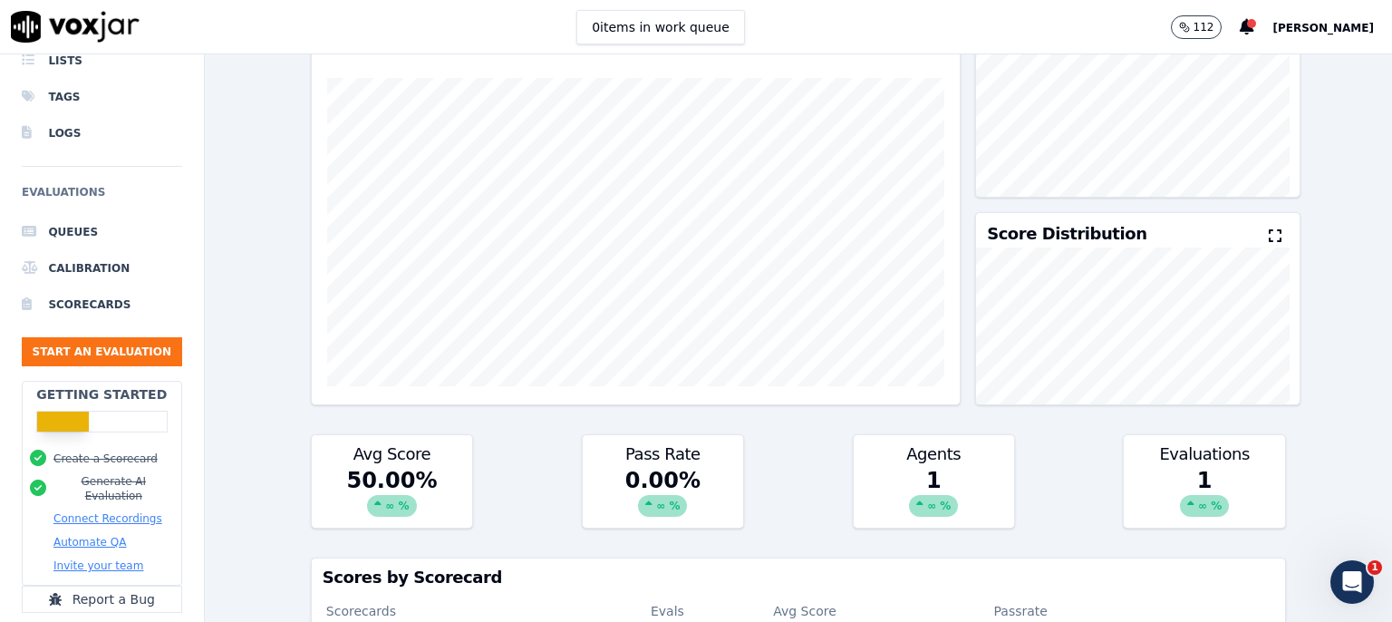
scroll to position [178, 0]
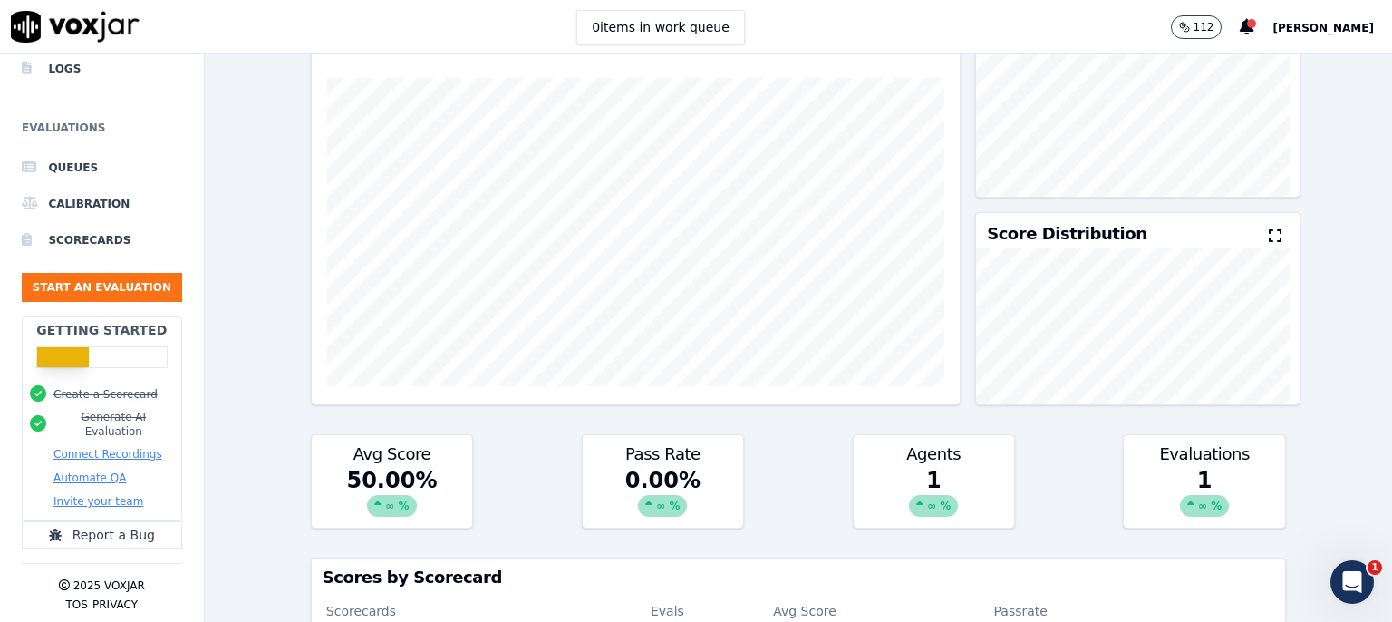
click at [100, 447] on button "Connect Recordings" at bounding box center [107, 454] width 109 height 15
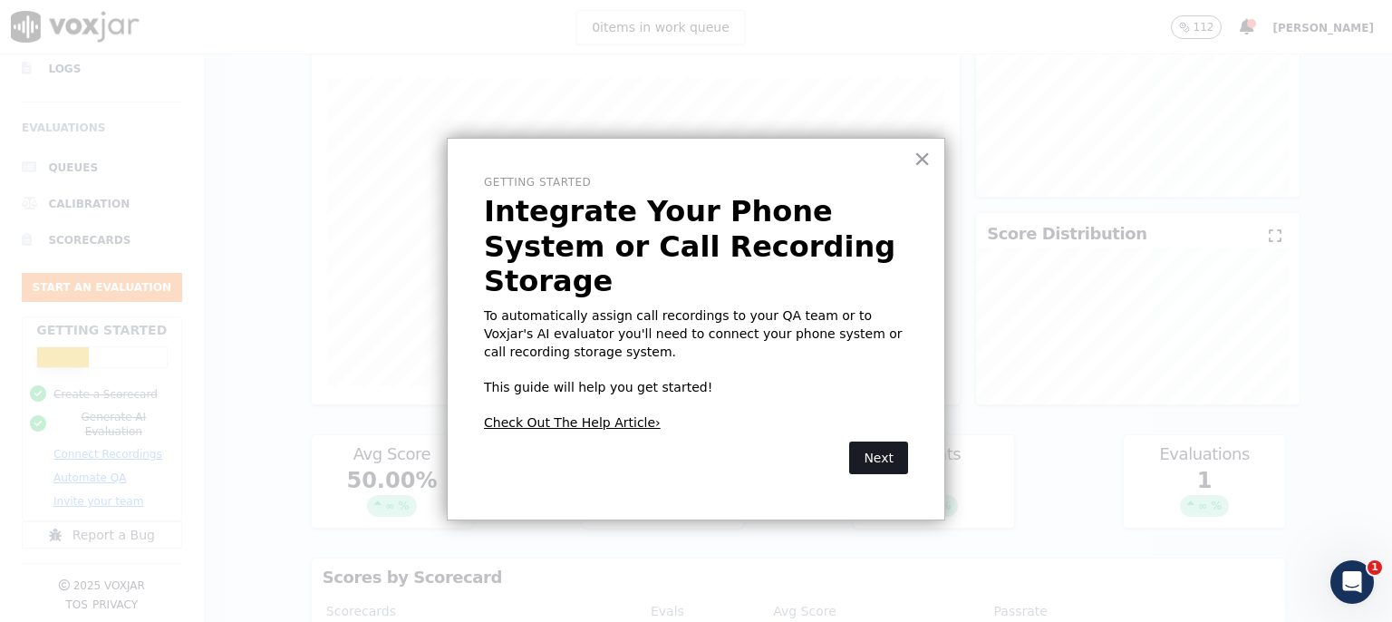
click at [883, 441] on button "Next" at bounding box center [878, 457] width 59 height 33
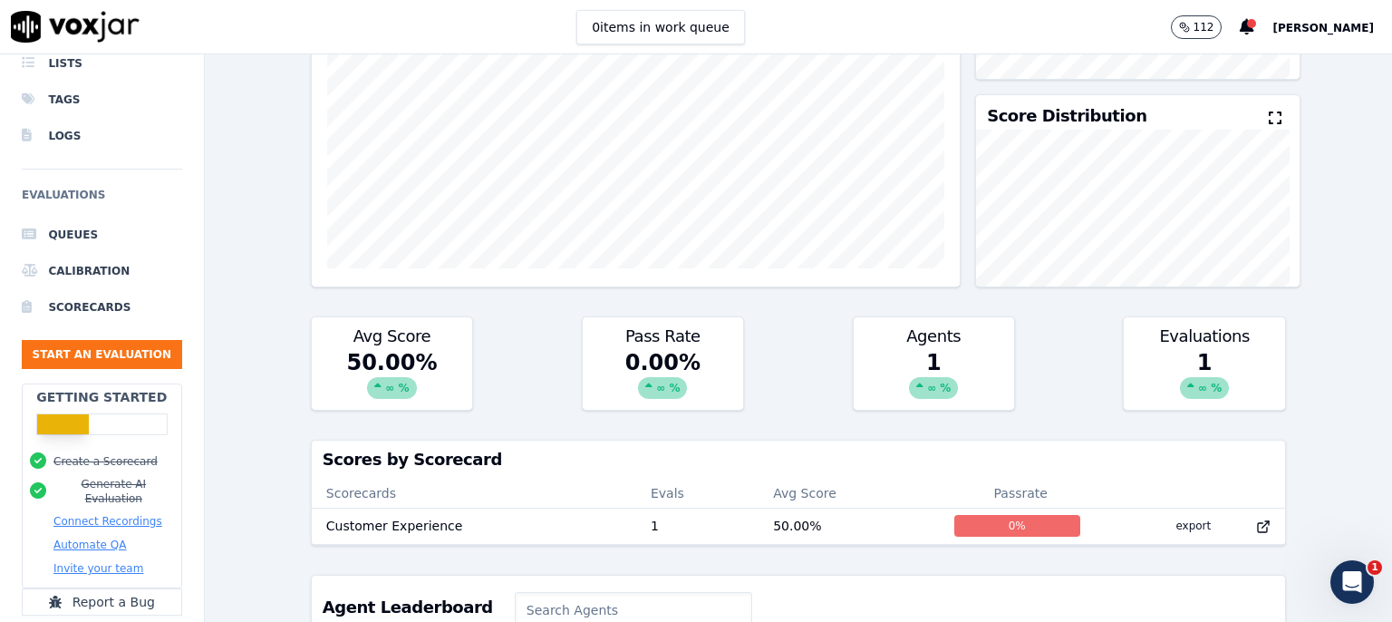
scroll to position [60, 0]
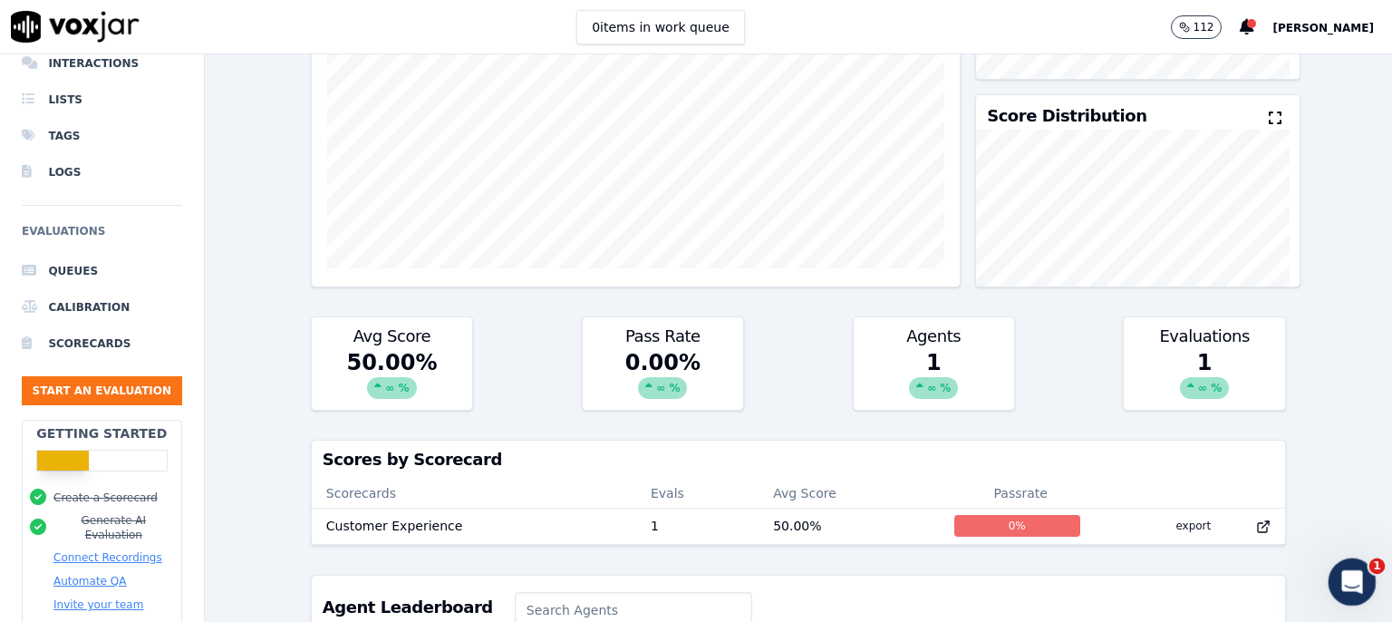
click at [1349, 582] on icon "Open Intercom Messenger" at bounding box center [1349, 579] width 13 height 15
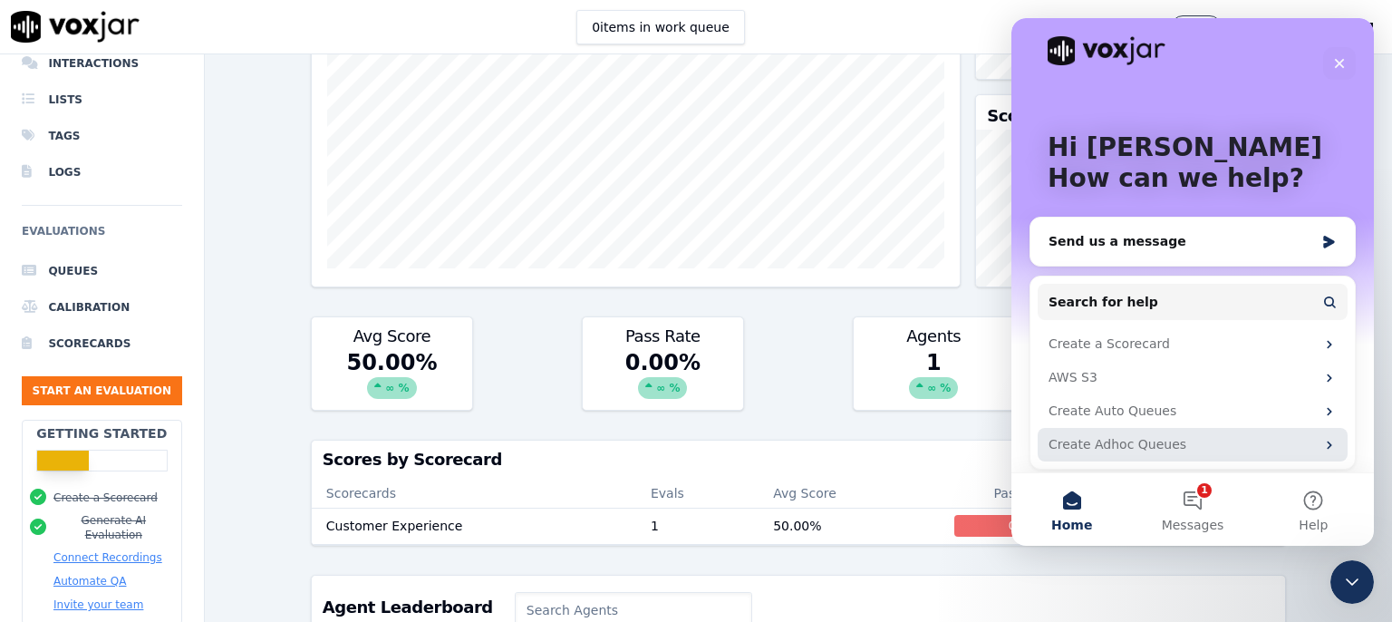
scroll to position [20, 0]
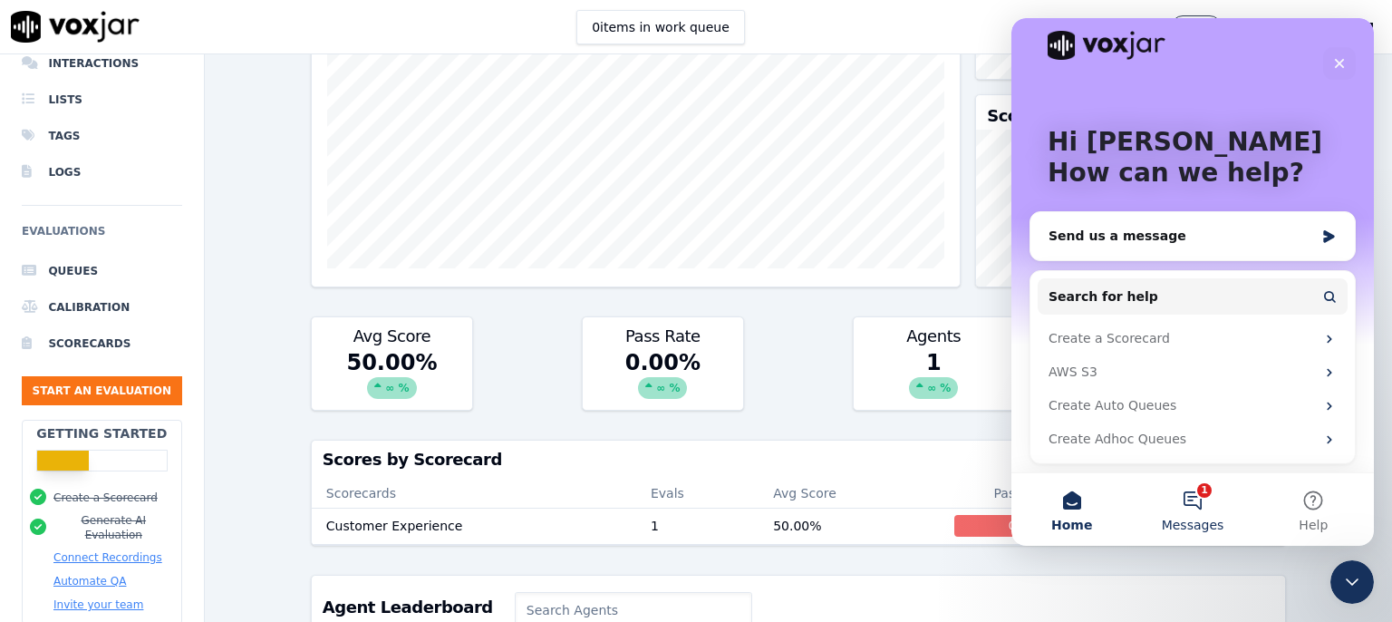
click at [1183, 504] on button "1 Messages" at bounding box center [1192, 509] width 121 height 73
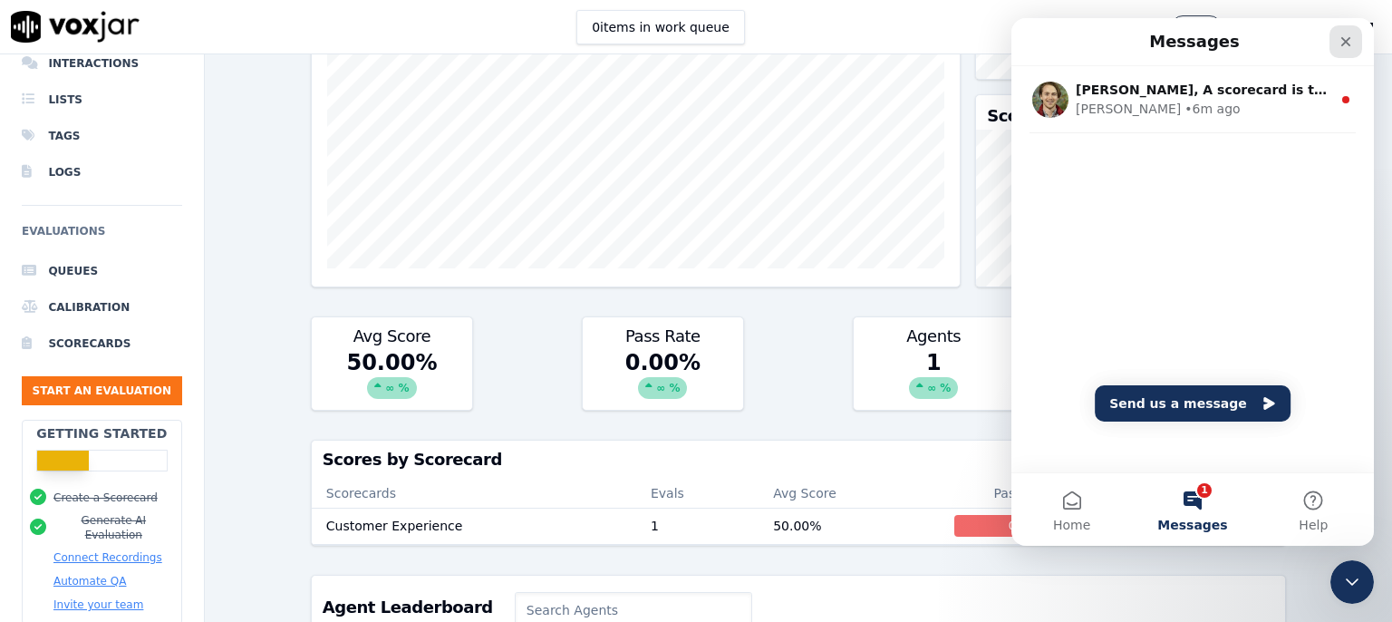
click at [1336, 45] on div "Close" at bounding box center [1346, 41] width 33 height 33
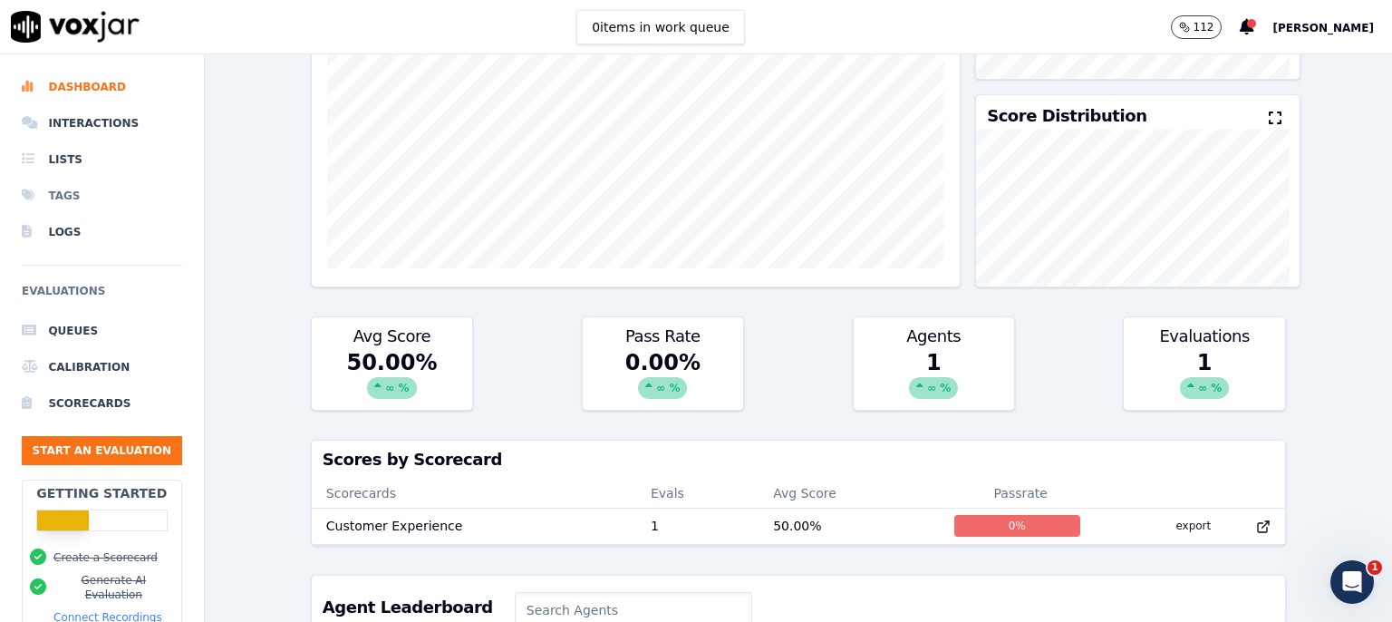
scroll to position [0, 0]
click at [68, 404] on li "Scorecards" at bounding box center [102, 403] width 160 height 36
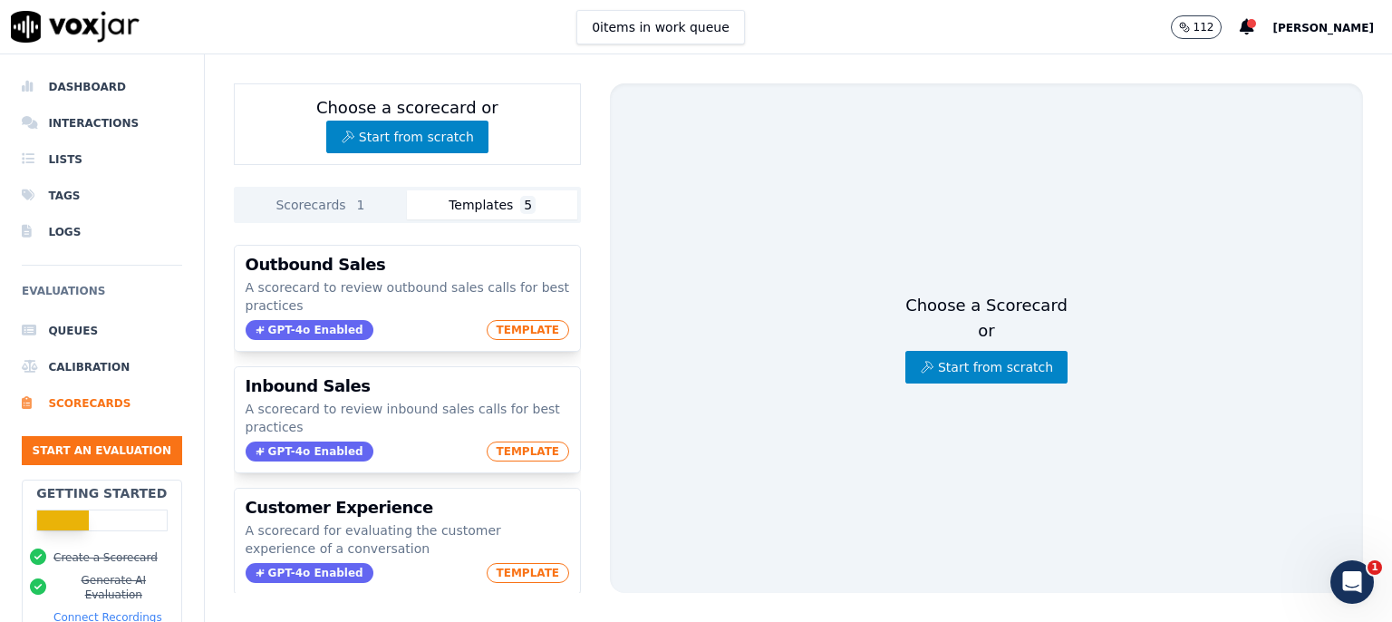
click at [484, 190] on button "Templates 5" at bounding box center [492, 204] width 170 height 29
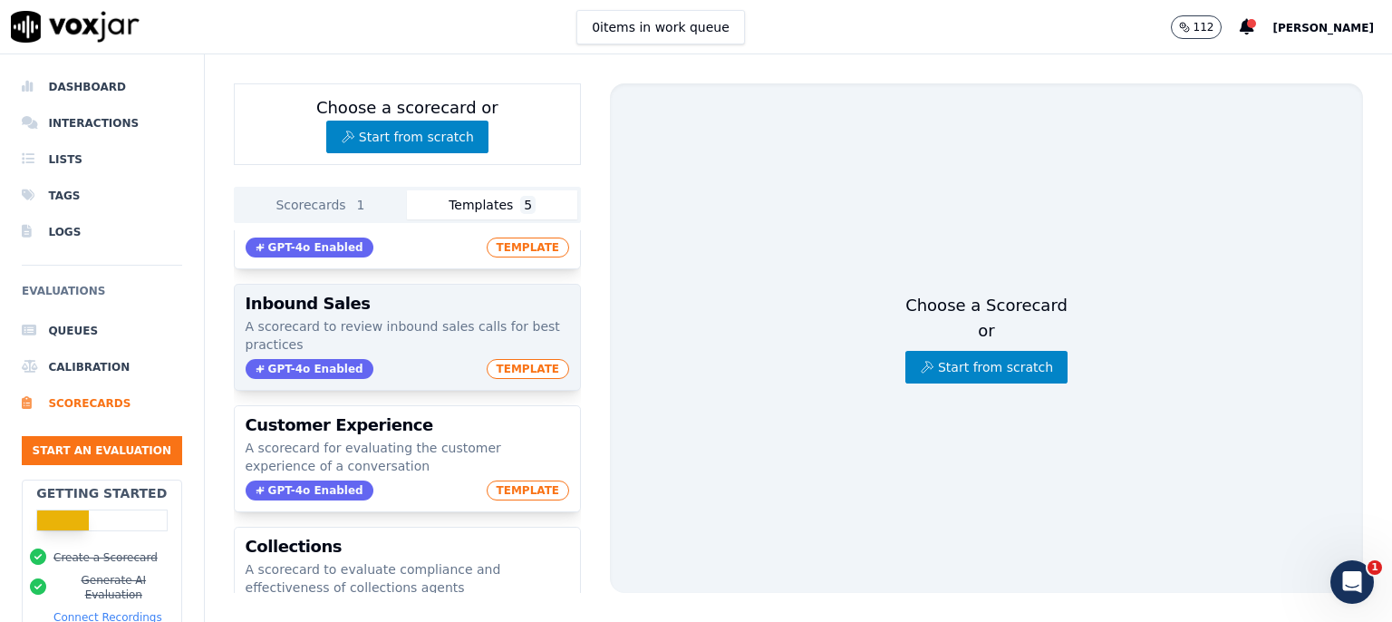
scroll to position [117, 0]
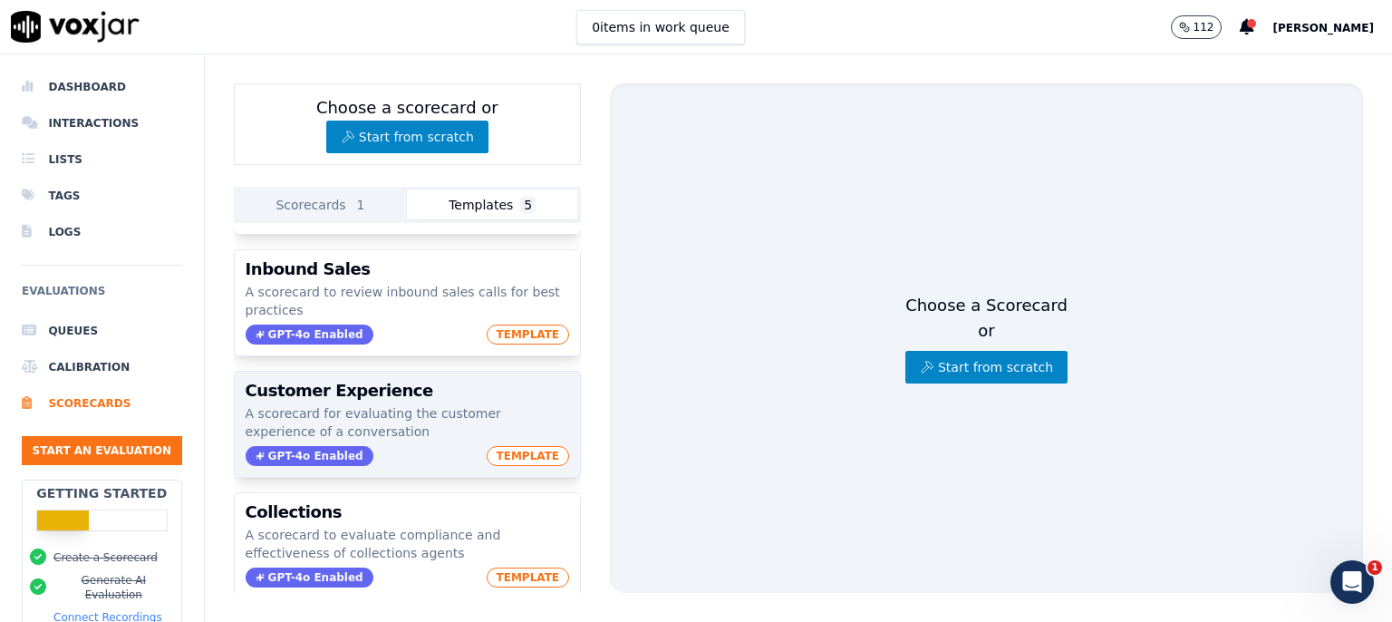
click at [399, 418] on div "Customer Experience A scorecard for evaluating the customer experience of a con…" at bounding box center [407, 424] width 345 height 105
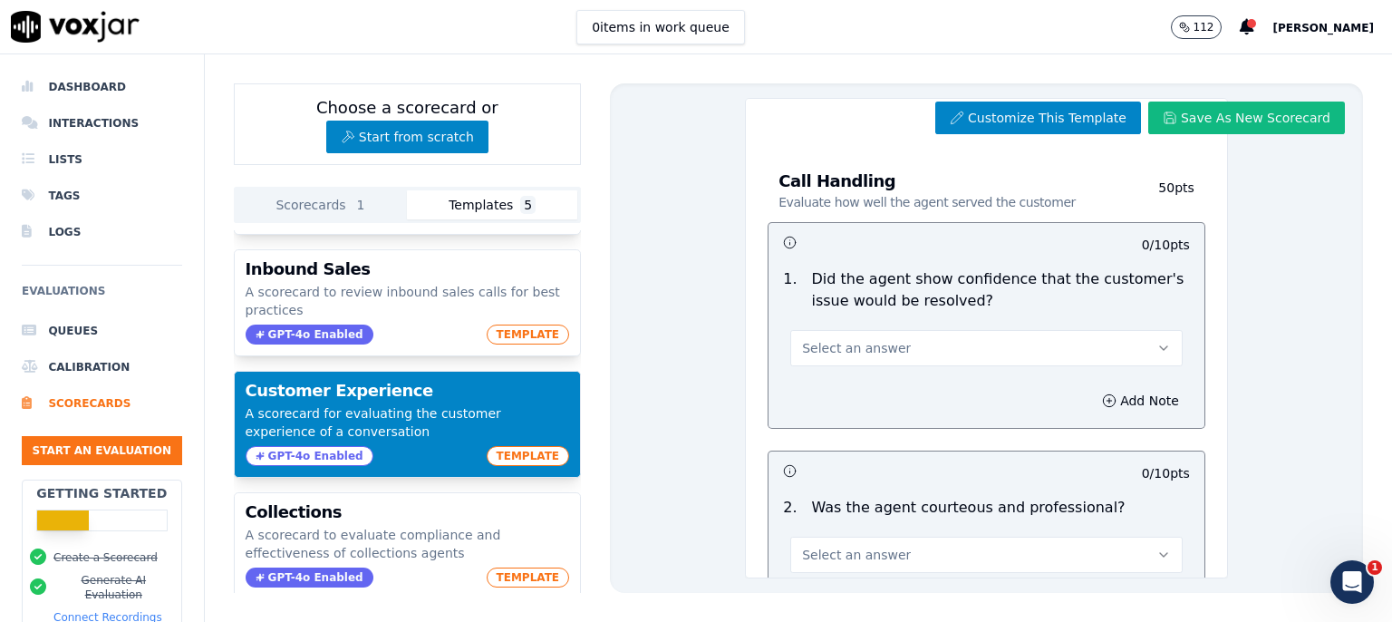
scroll to position [939, 0]
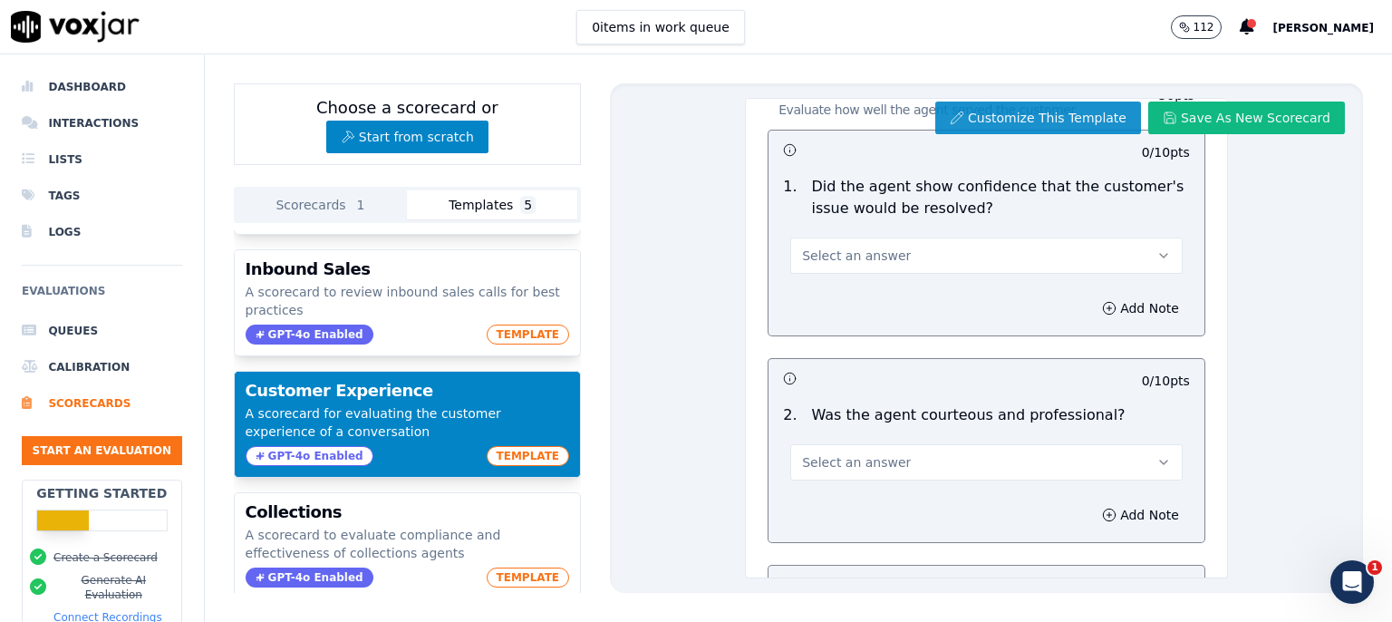
click at [1019, 118] on button "Customize This Template" at bounding box center [1038, 118] width 206 height 33
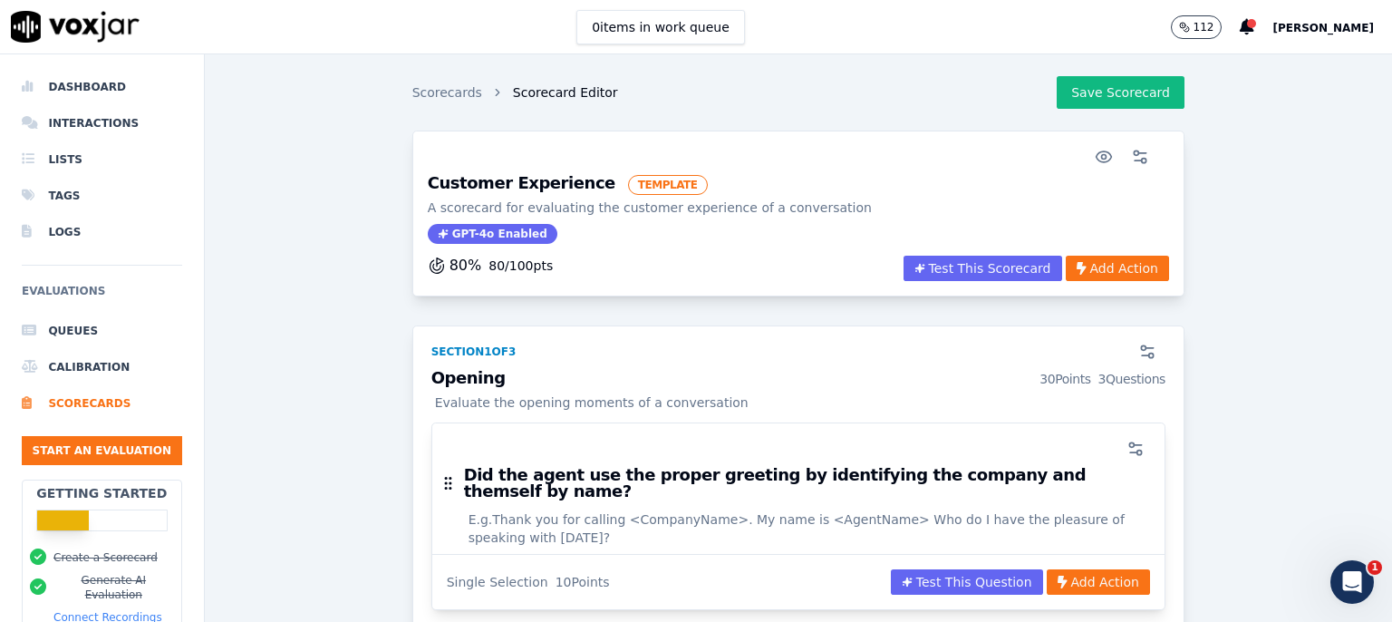
scroll to position [395, 0]
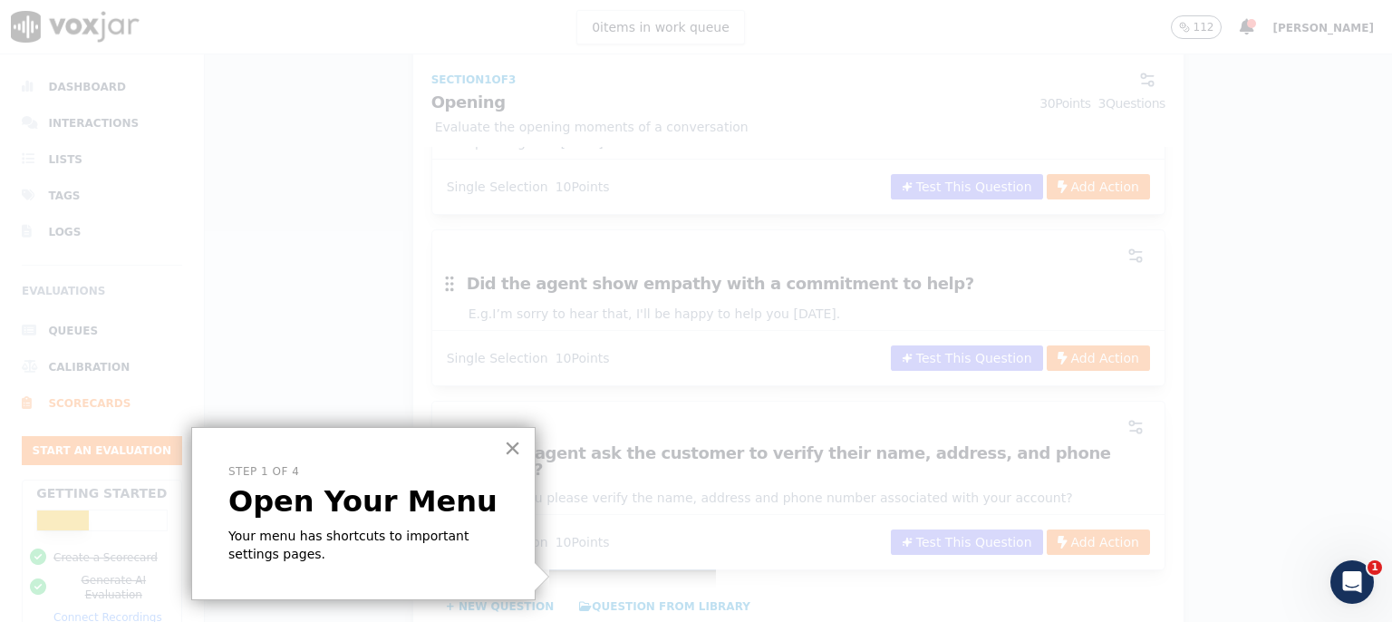
click at [513, 446] on button "×" at bounding box center [512, 447] width 17 height 29
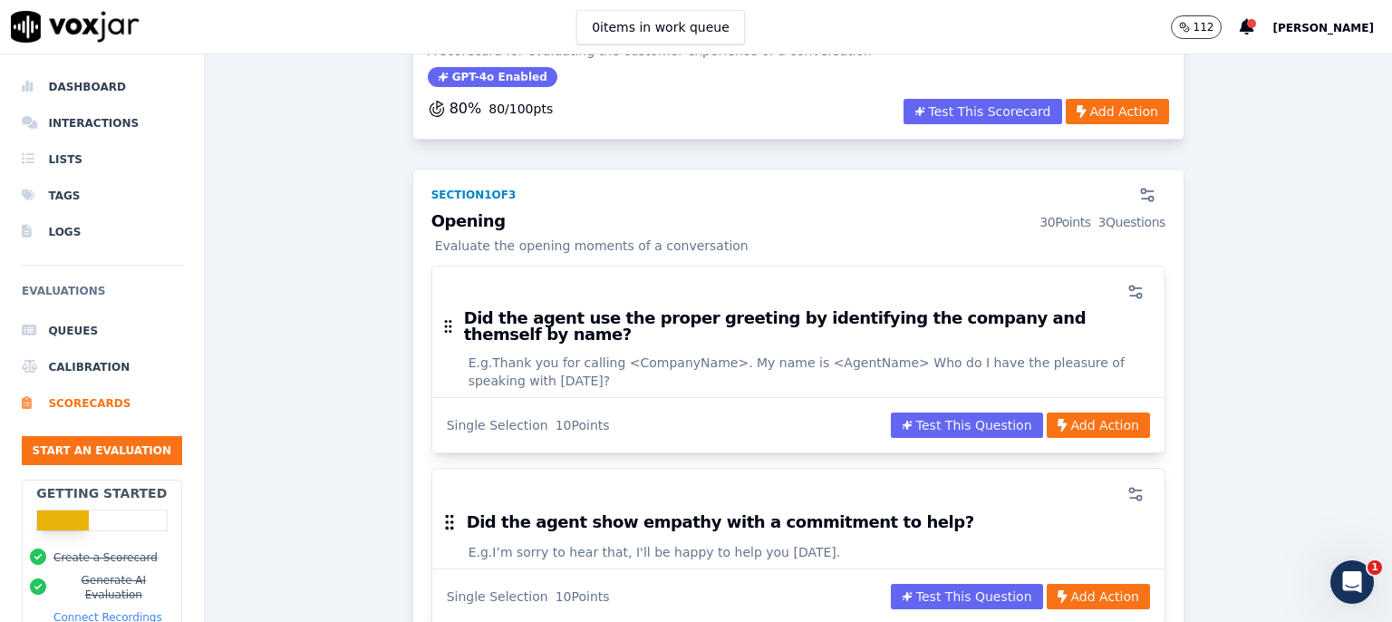
scroll to position [44, 0]
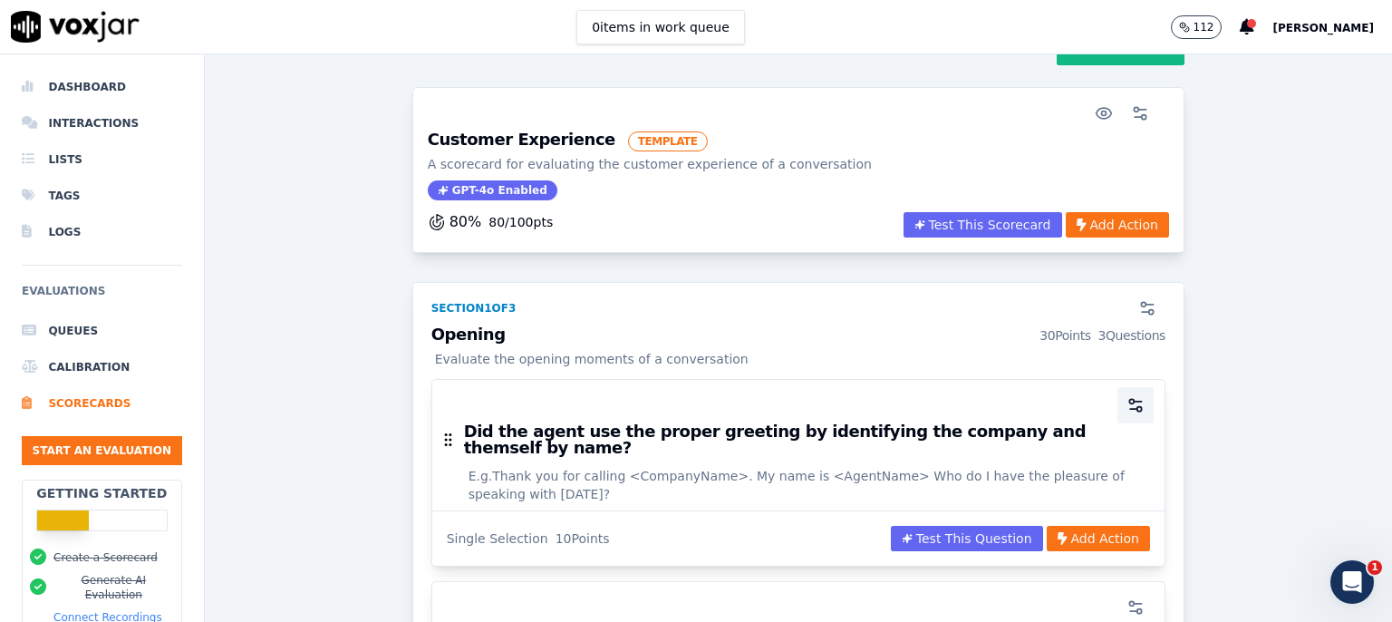
click at [1127, 402] on icon "button" at bounding box center [1136, 405] width 18 height 18
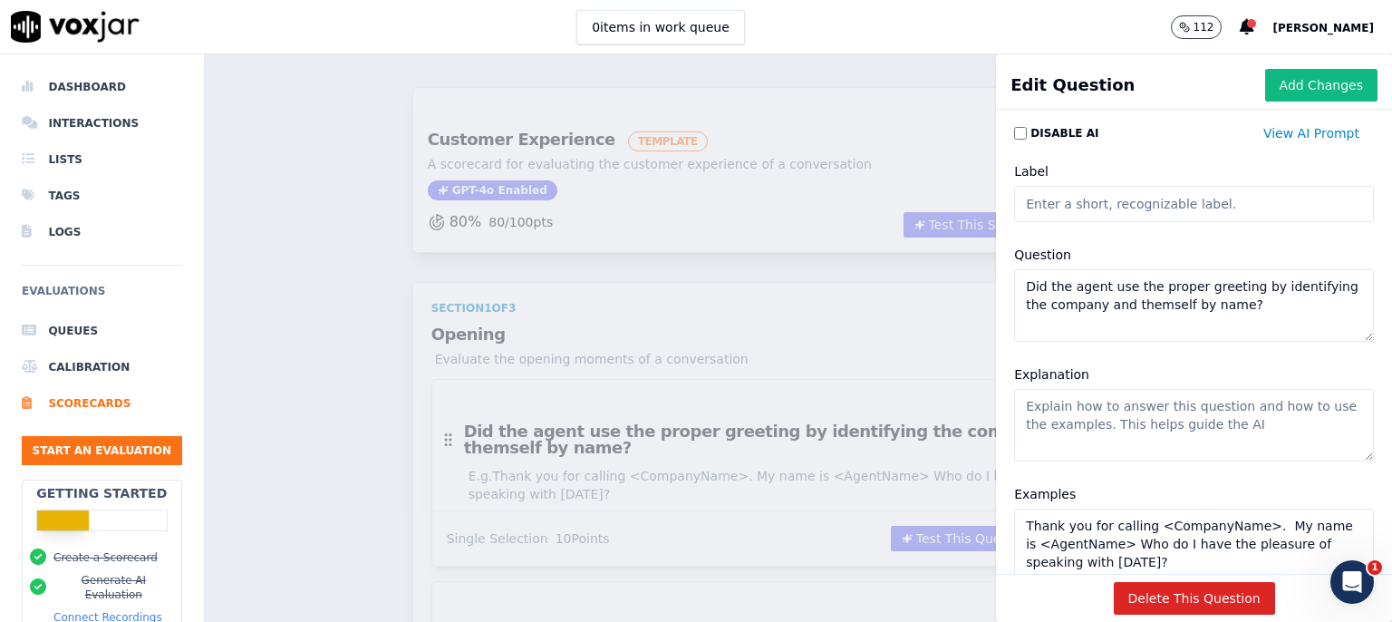
drag, startPoint x: 1108, startPoint y: 309, endPoint x: 1005, endPoint y: 307, distance: 103.3
click at [1014, 307] on textarea "Did the agent use the proper greeting by identifying the company and themself b…" at bounding box center [1194, 305] width 360 height 73
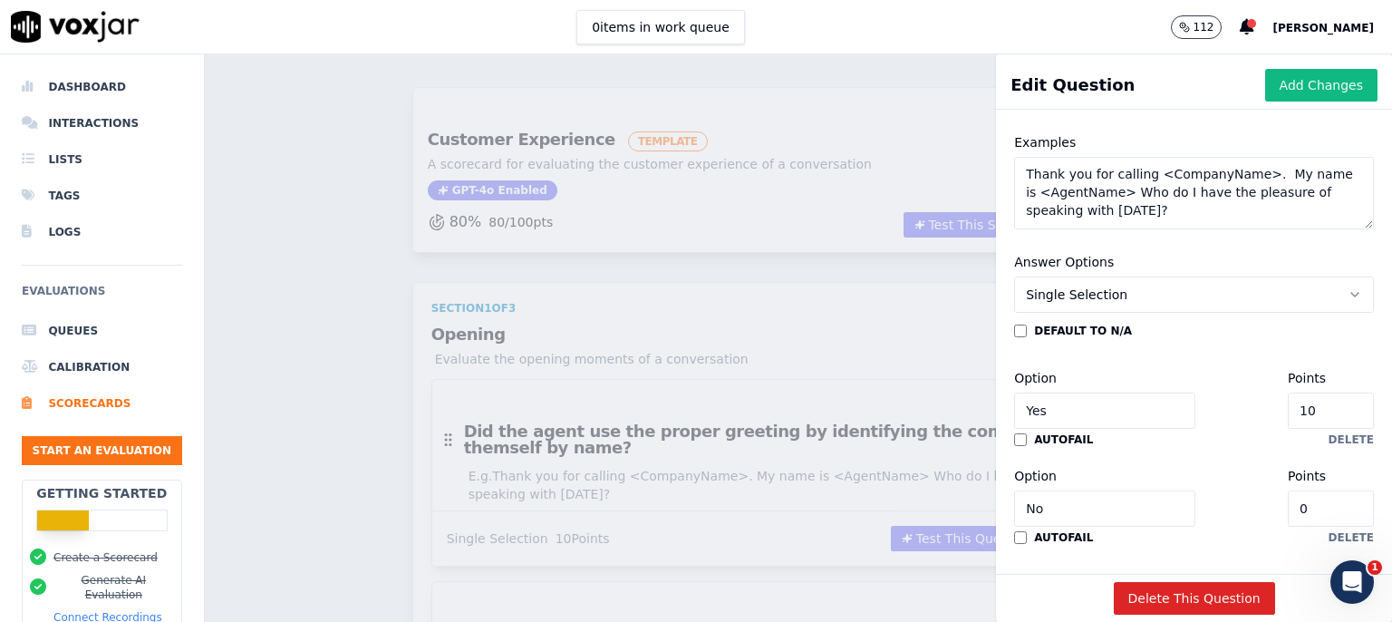
scroll to position [467, 0]
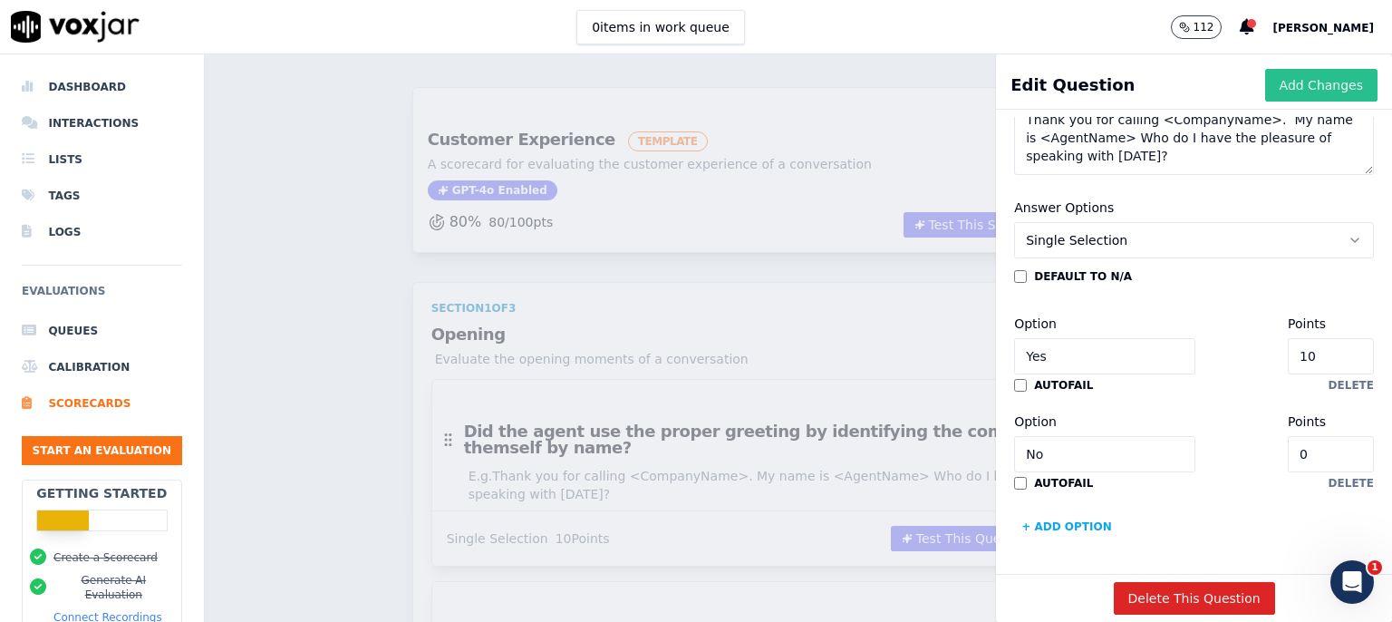
type textarea "Did the agent use the proper greeting by identifying themself by name?"
click at [1265, 90] on button "Add Changes" at bounding box center [1321, 85] width 112 height 33
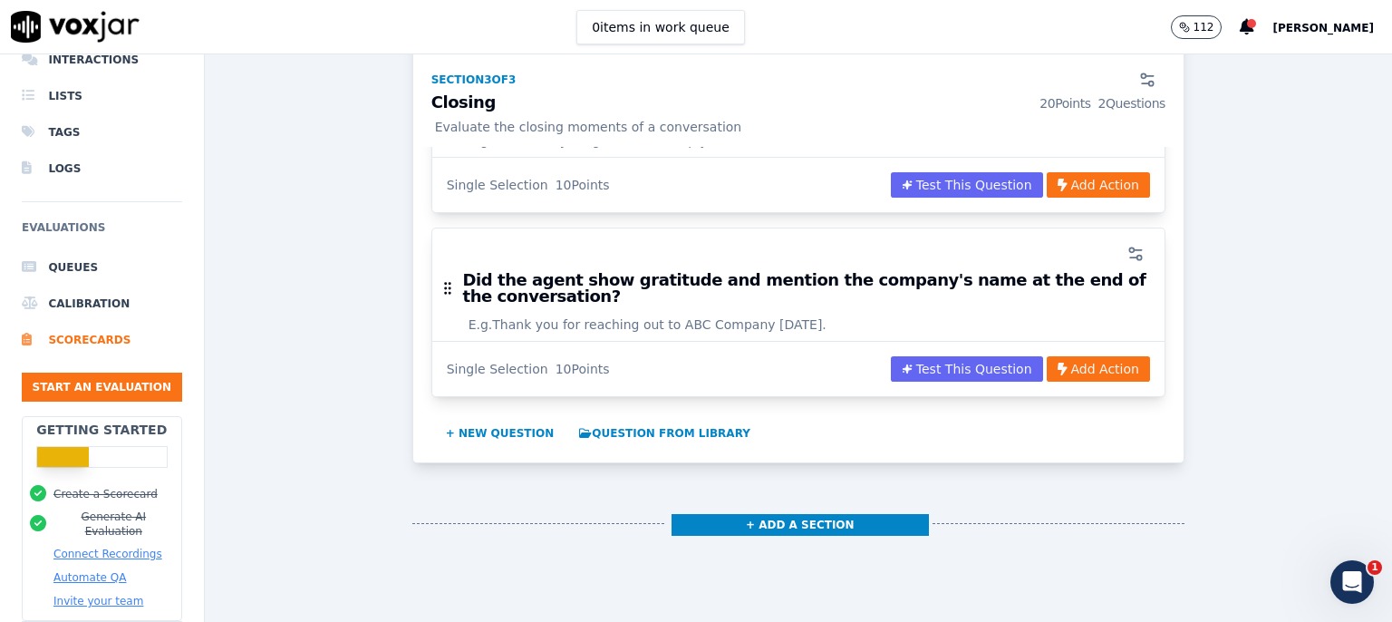
scroll to position [0, 0]
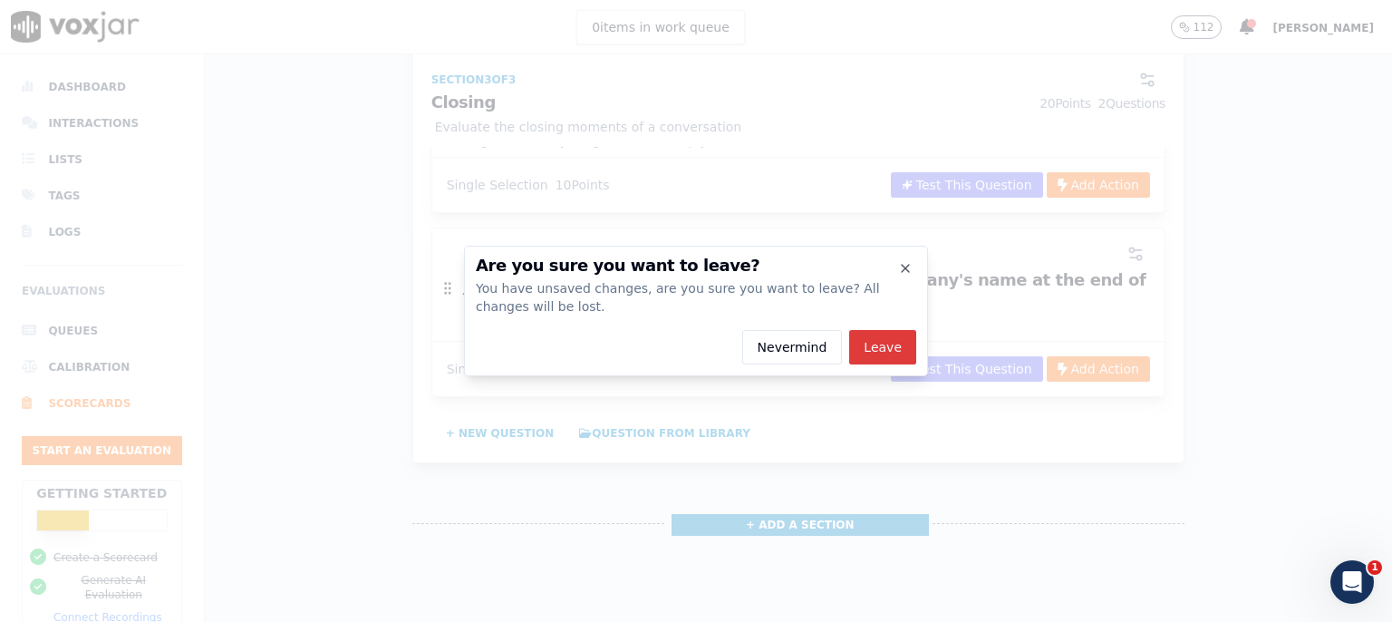
click at [893, 346] on button "Leave" at bounding box center [882, 347] width 67 height 34
drag, startPoint x: 904, startPoint y: 268, endPoint x: 1085, endPoint y: 68, distance: 269.5
click at [905, 266] on icon "button" at bounding box center [905, 268] width 15 height 15
